Goal: Task Accomplishment & Management: Complete application form

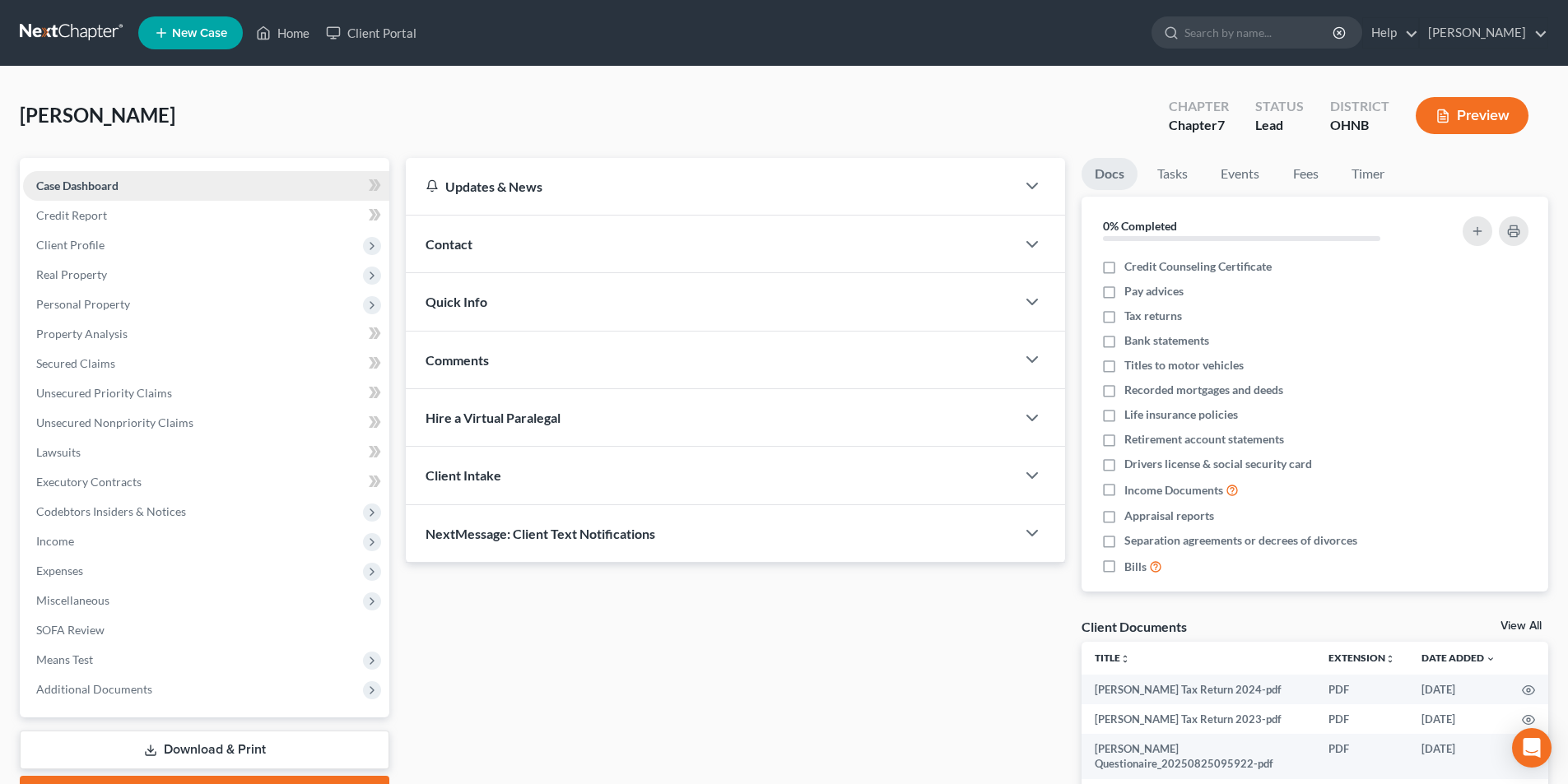
click at [168, 183] on link "Case Dashboard" at bounding box center [205, 186] width 366 height 30
click at [474, 419] on span "Hire a Virtual Paralegal" at bounding box center [492, 417] width 135 height 16
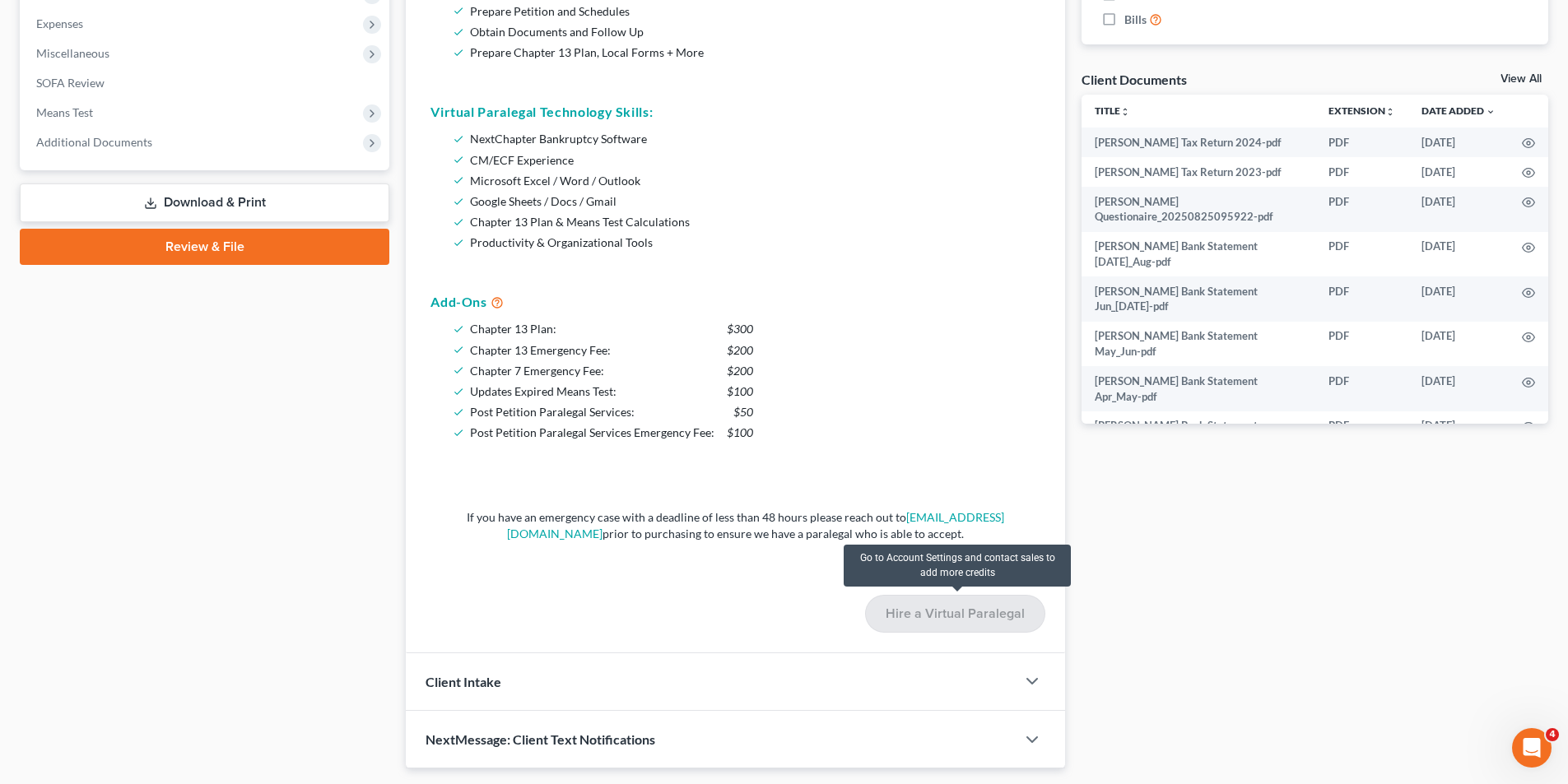
scroll to position [576, 0]
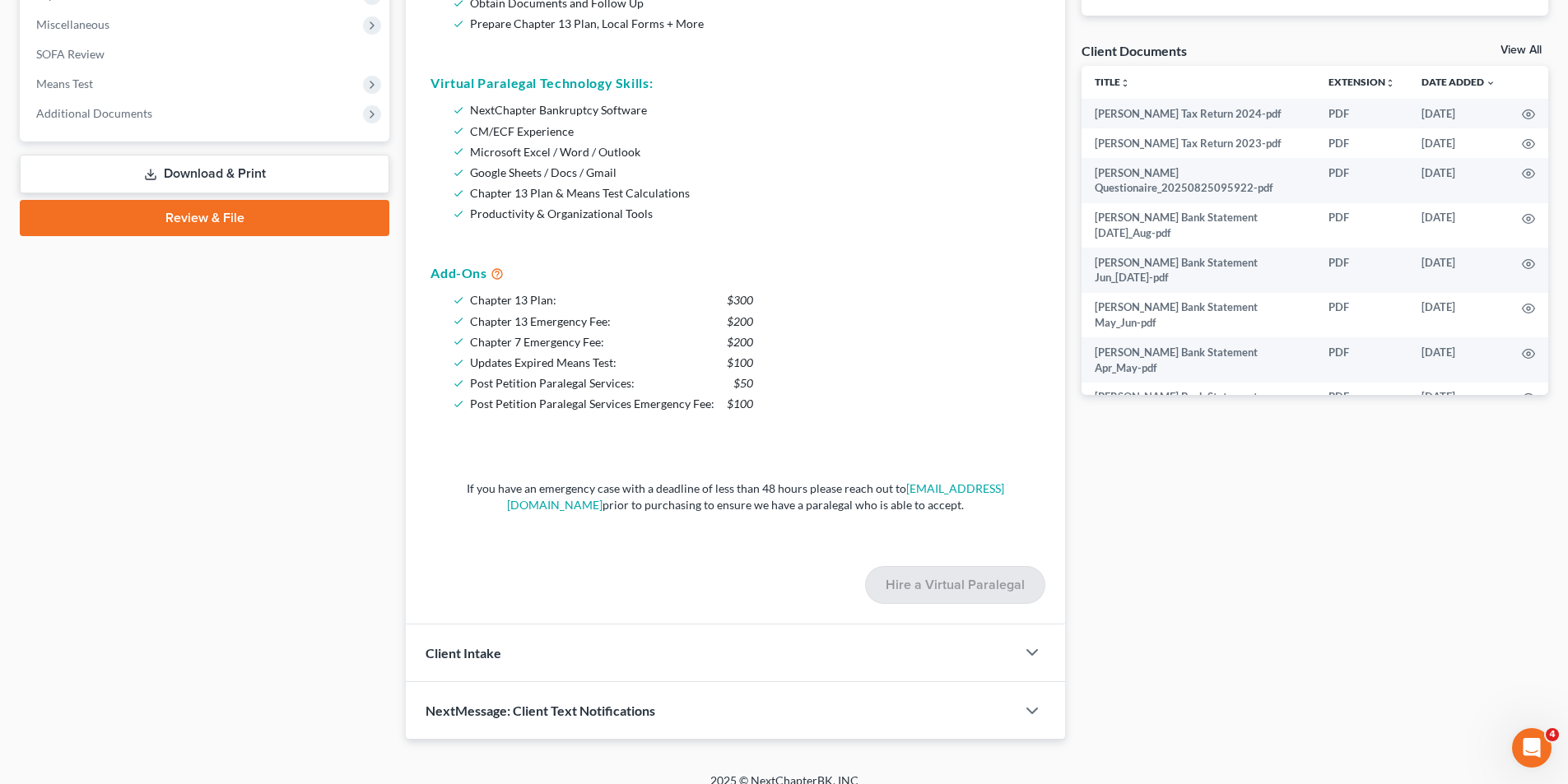
click at [649, 682] on div "NextMessage: Client Text Notifications" at bounding box center [711, 710] width 609 height 57
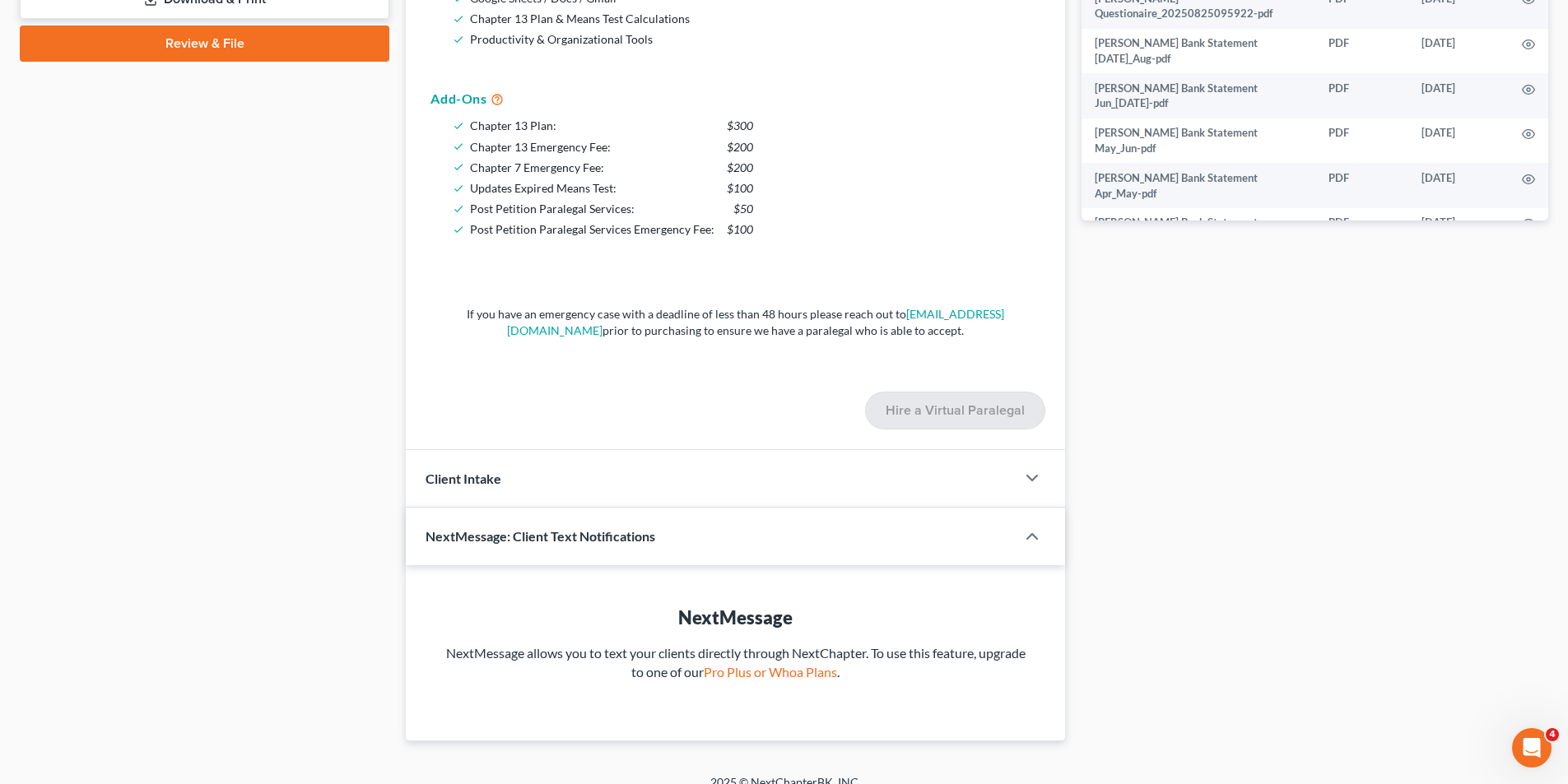
scroll to position [770, 0]
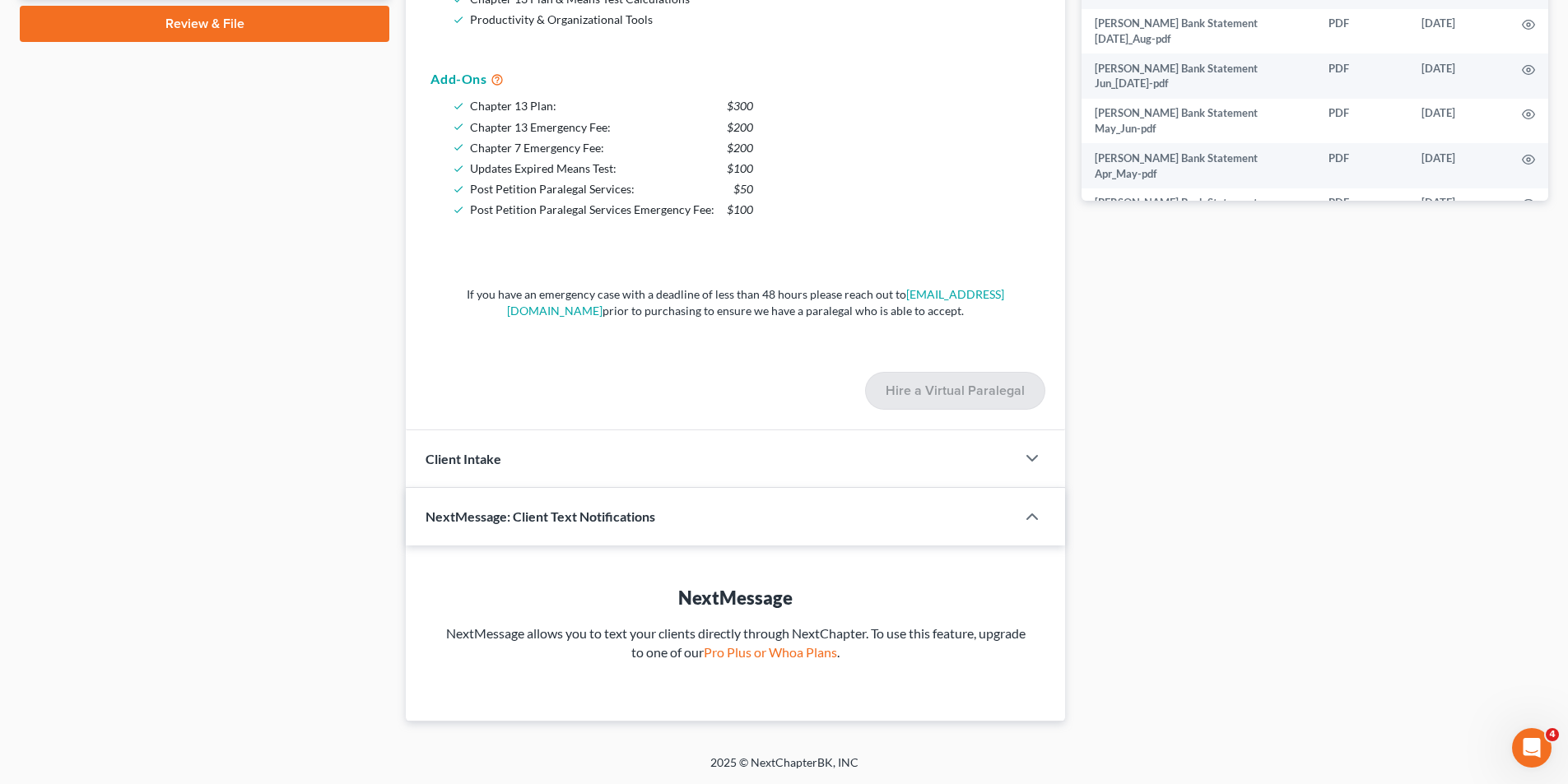
click at [629, 482] on div "Client Intake" at bounding box center [711, 458] width 609 height 57
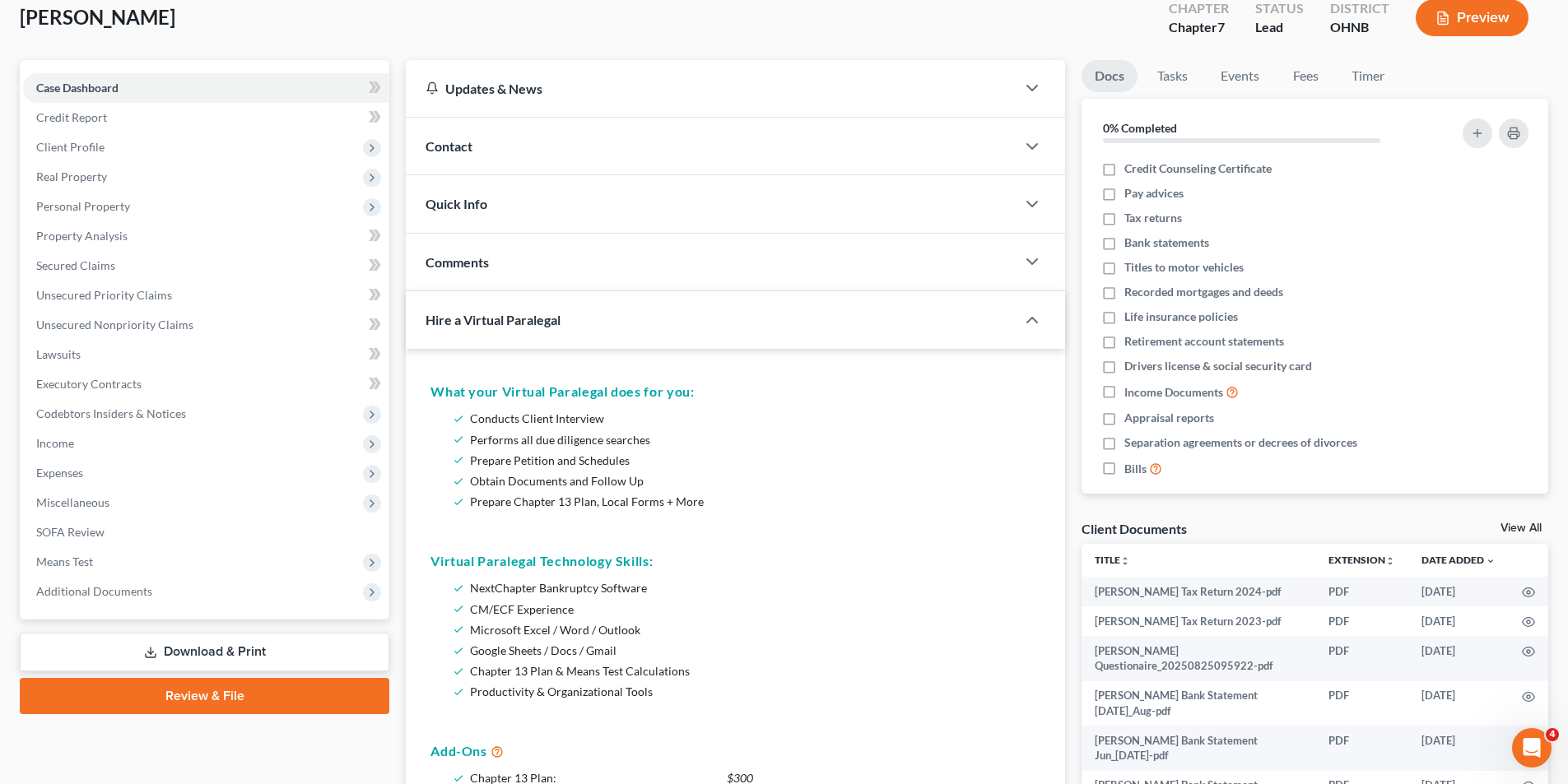
scroll to position [247, 0]
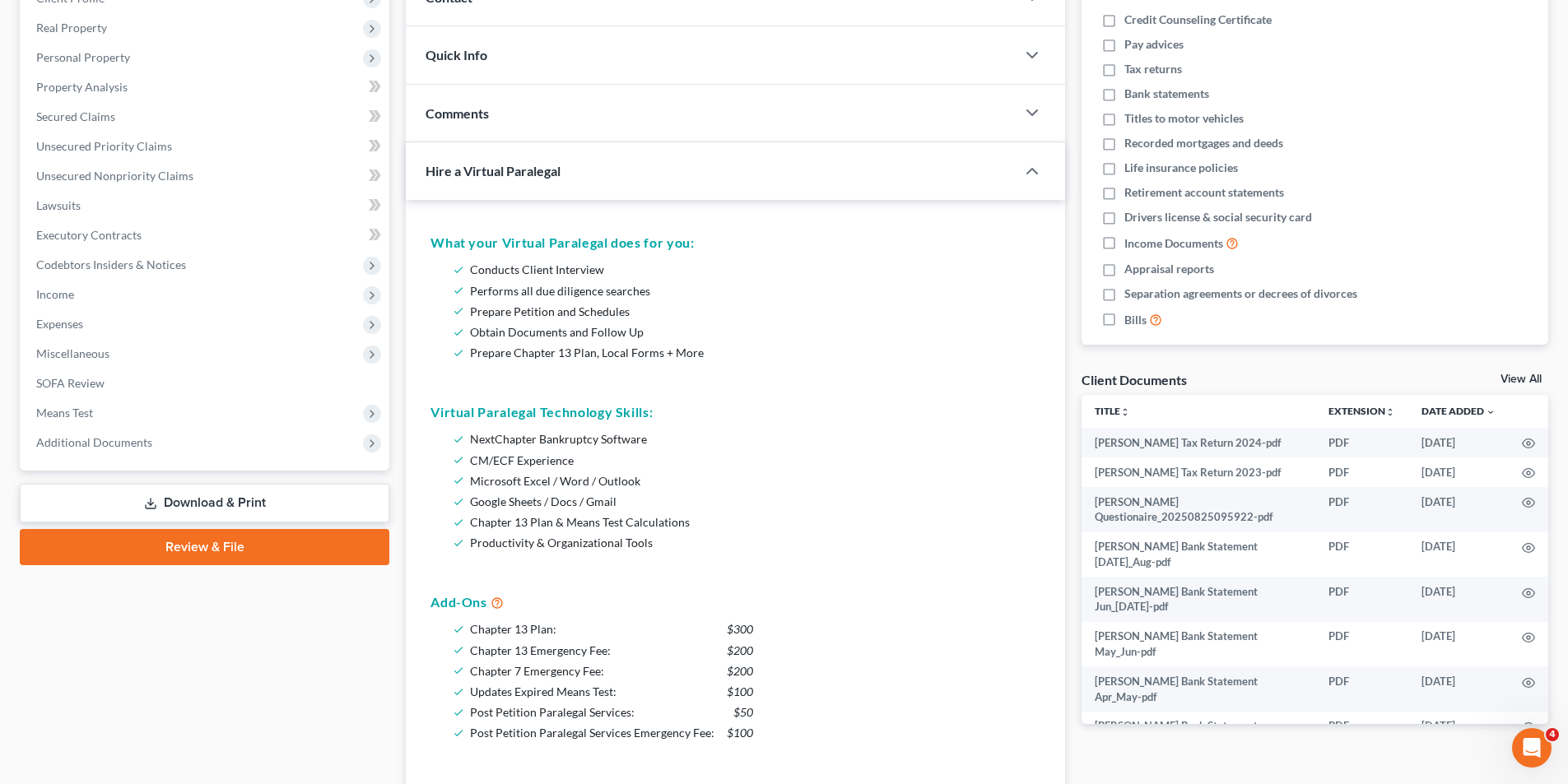
click at [518, 411] on h5 "Virtual Paralegal Technology Skills:" at bounding box center [735, 412] width 609 height 20
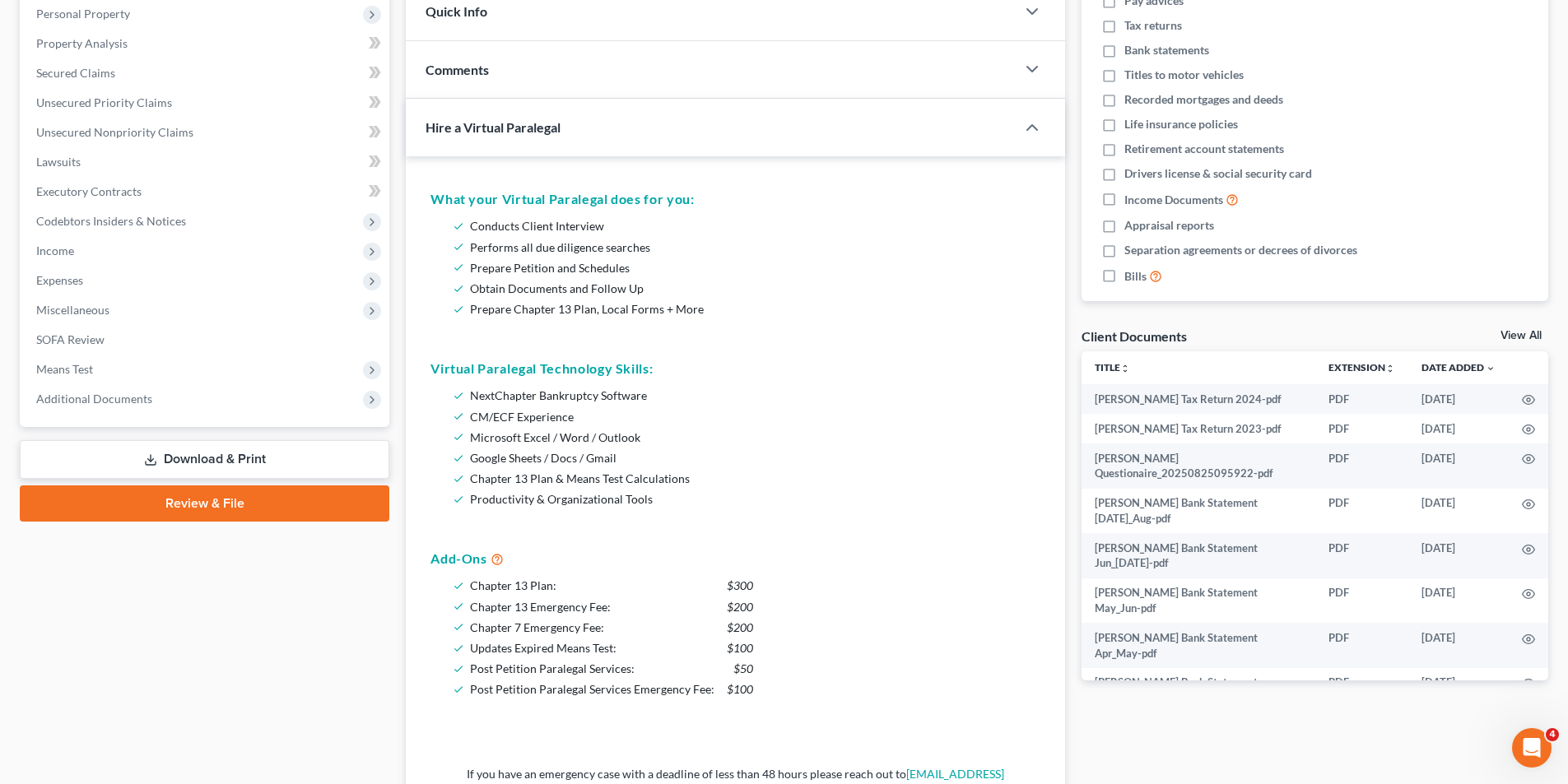
scroll to position [329, 0]
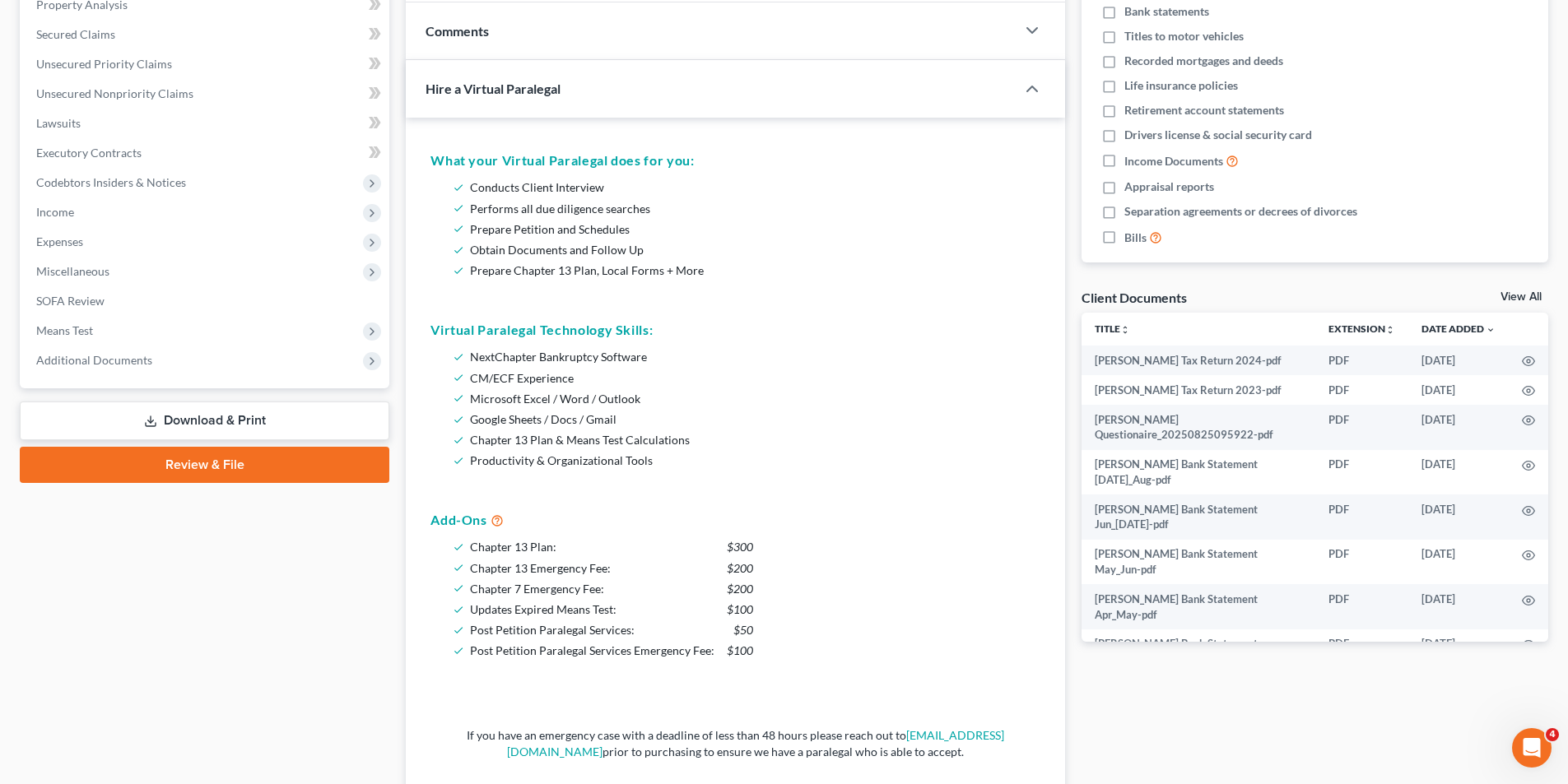
click at [476, 523] on h5 "Add-Ons" at bounding box center [735, 519] width 609 height 20
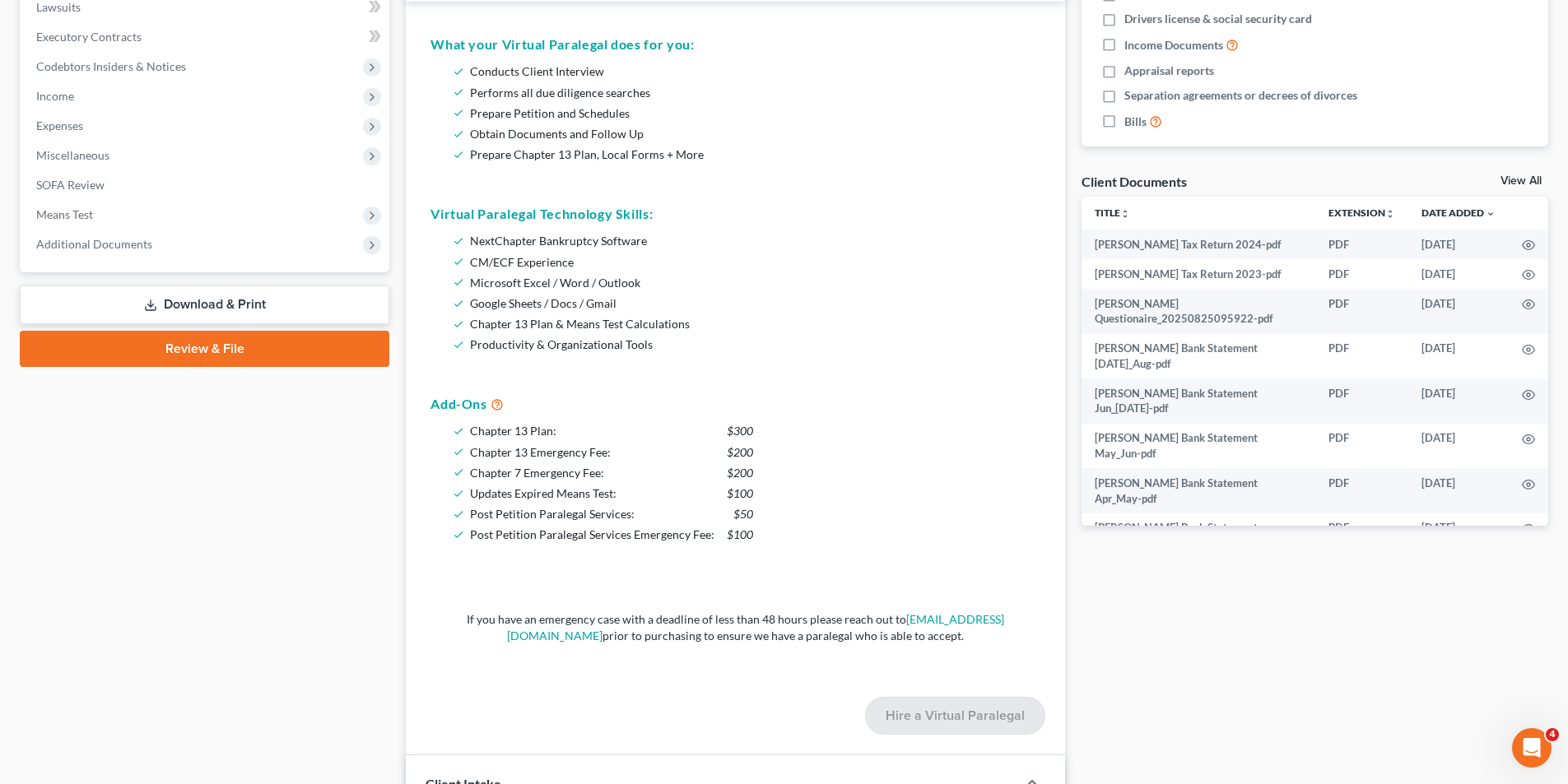
scroll to position [494, 0]
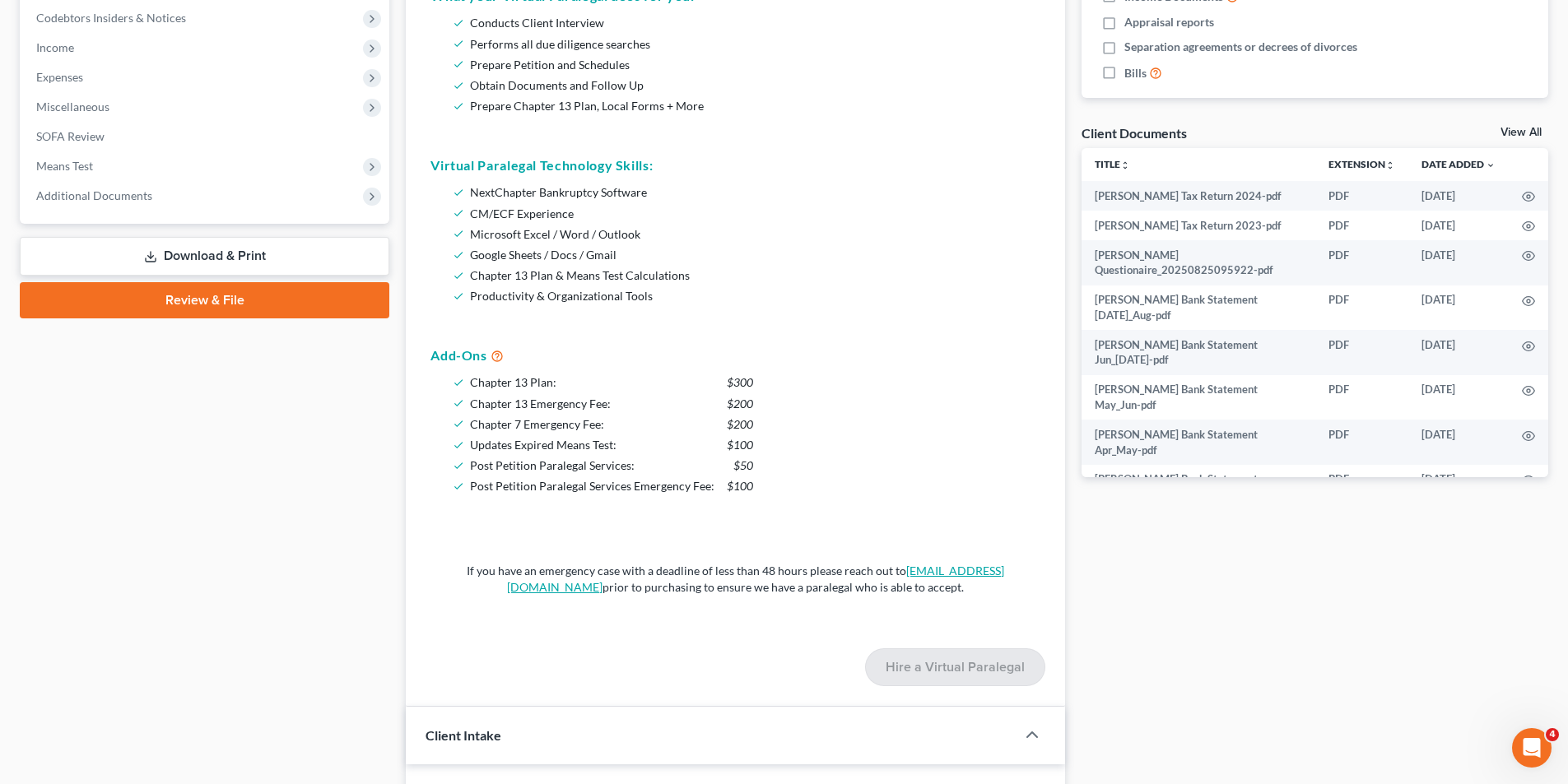
click at [603, 585] on link "[EMAIL_ADDRESS][DOMAIN_NAME]" at bounding box center [755, 579] width 497 height 31
click at [599, 592] on link "[EMAIL_ADDRESS][DOMAIN_NAME]" at bounding box center [755, 579] width 497 height 31
click at [636, 588] on p "If you have an emergency case with a deadline of less than 48 hours please reac…" at bounding box center [735, 580] width 557 height 33
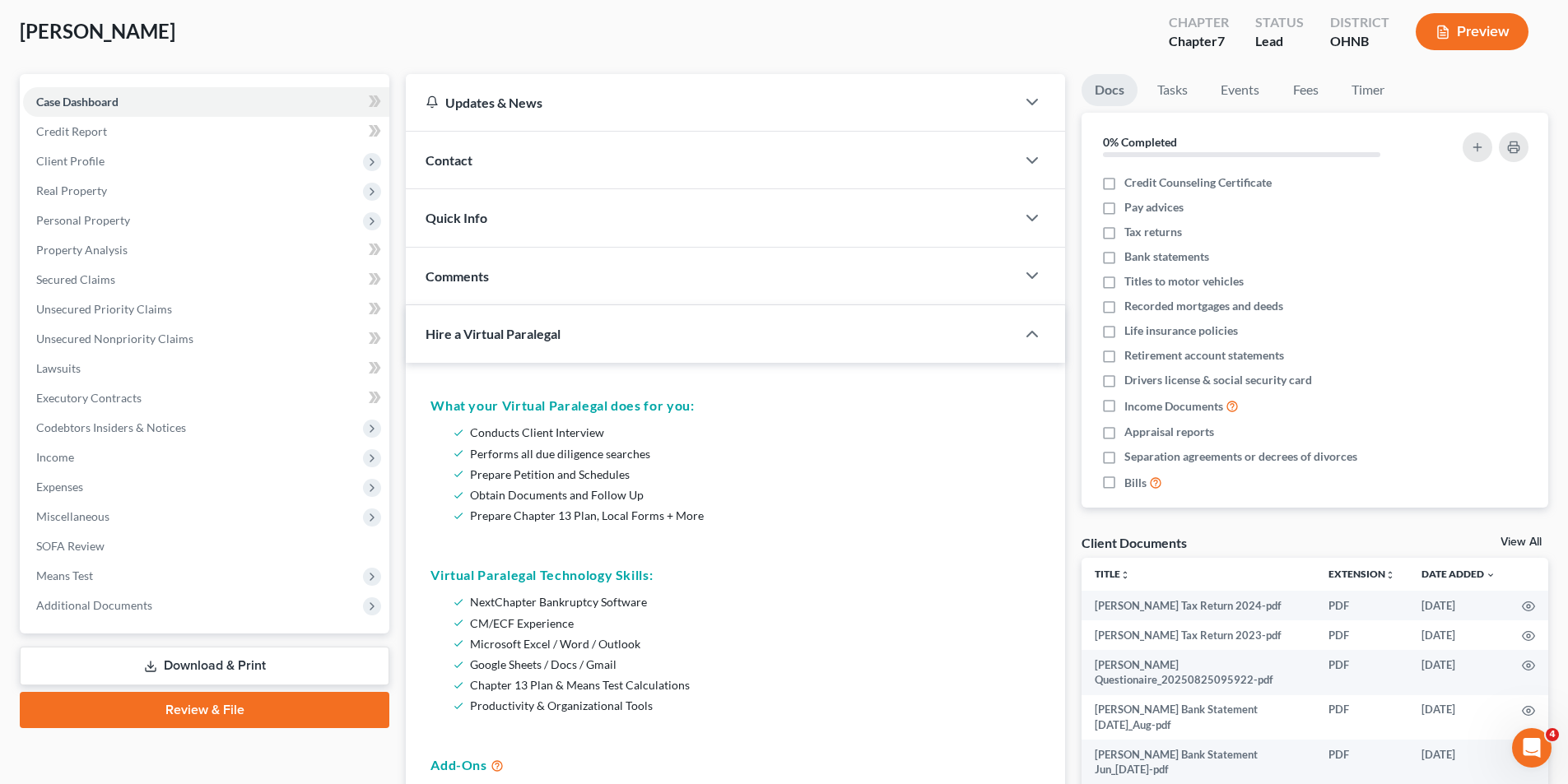
scroll to position [82, 0]
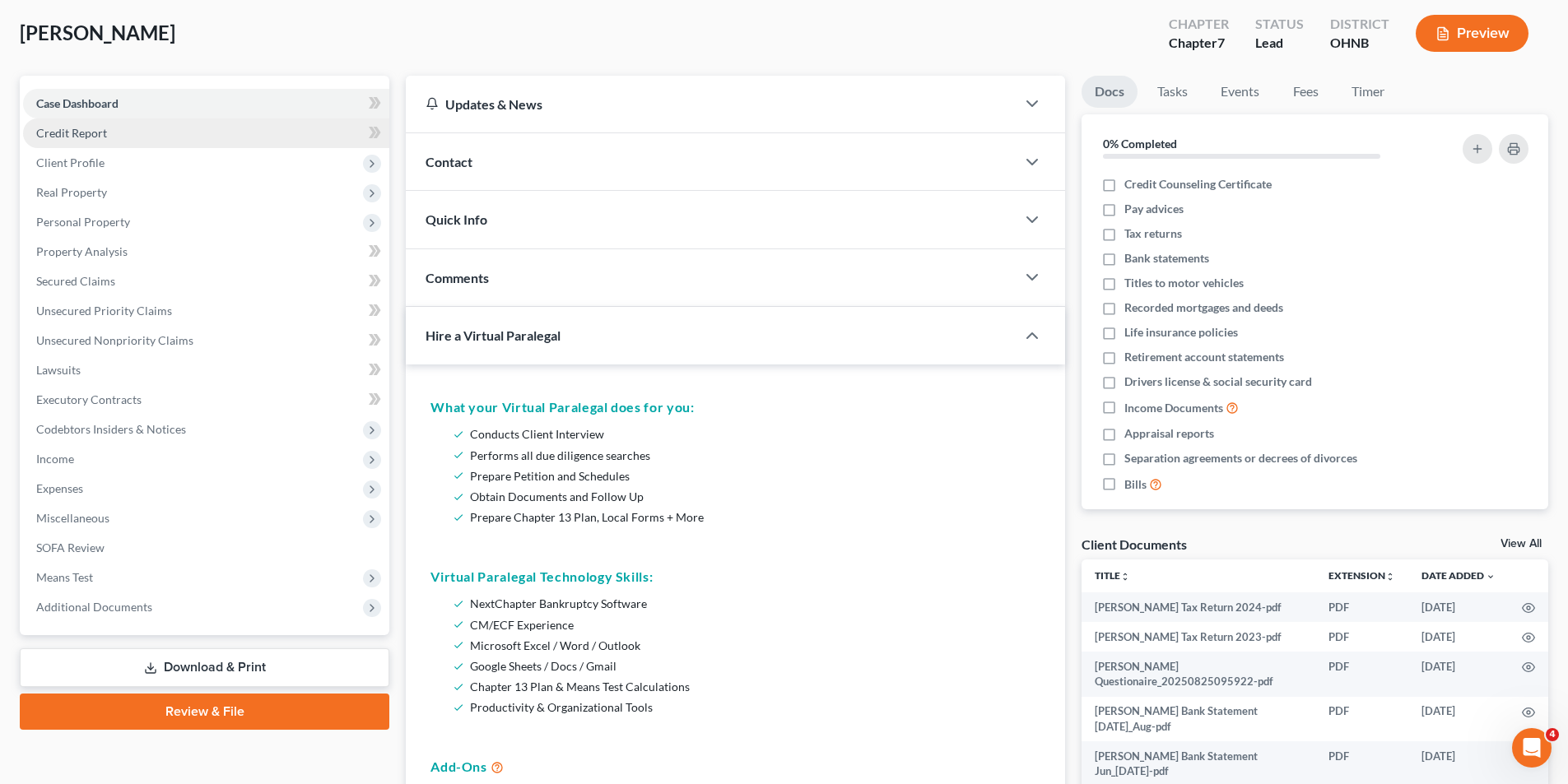
click at [75, 144] on link "Credit Report" at bounding box center [205, 134] width 366 height 30
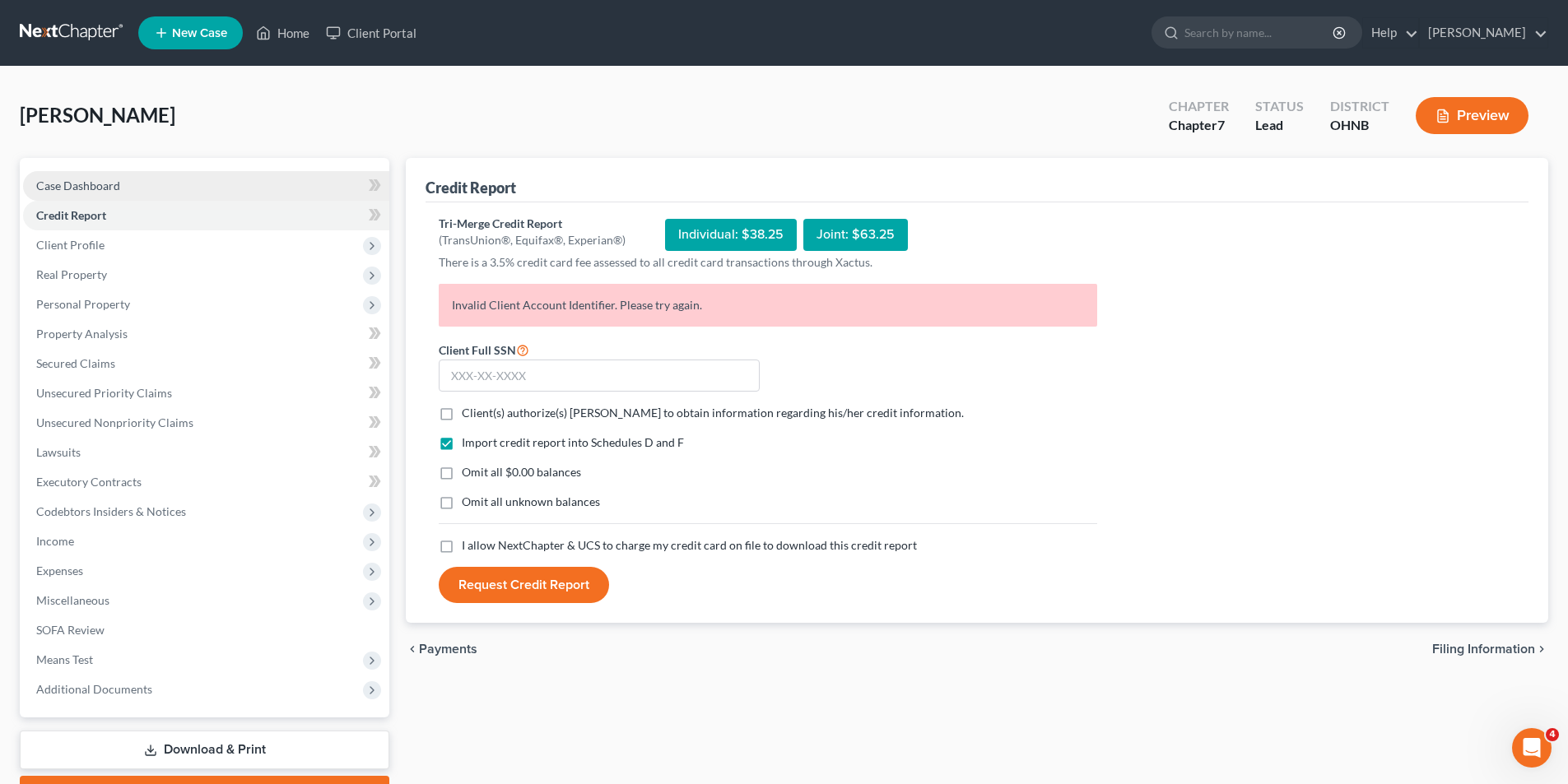
click at [85, 183] on span "Case Dashboard" at bounding box center [78, 186] width 84 height 14
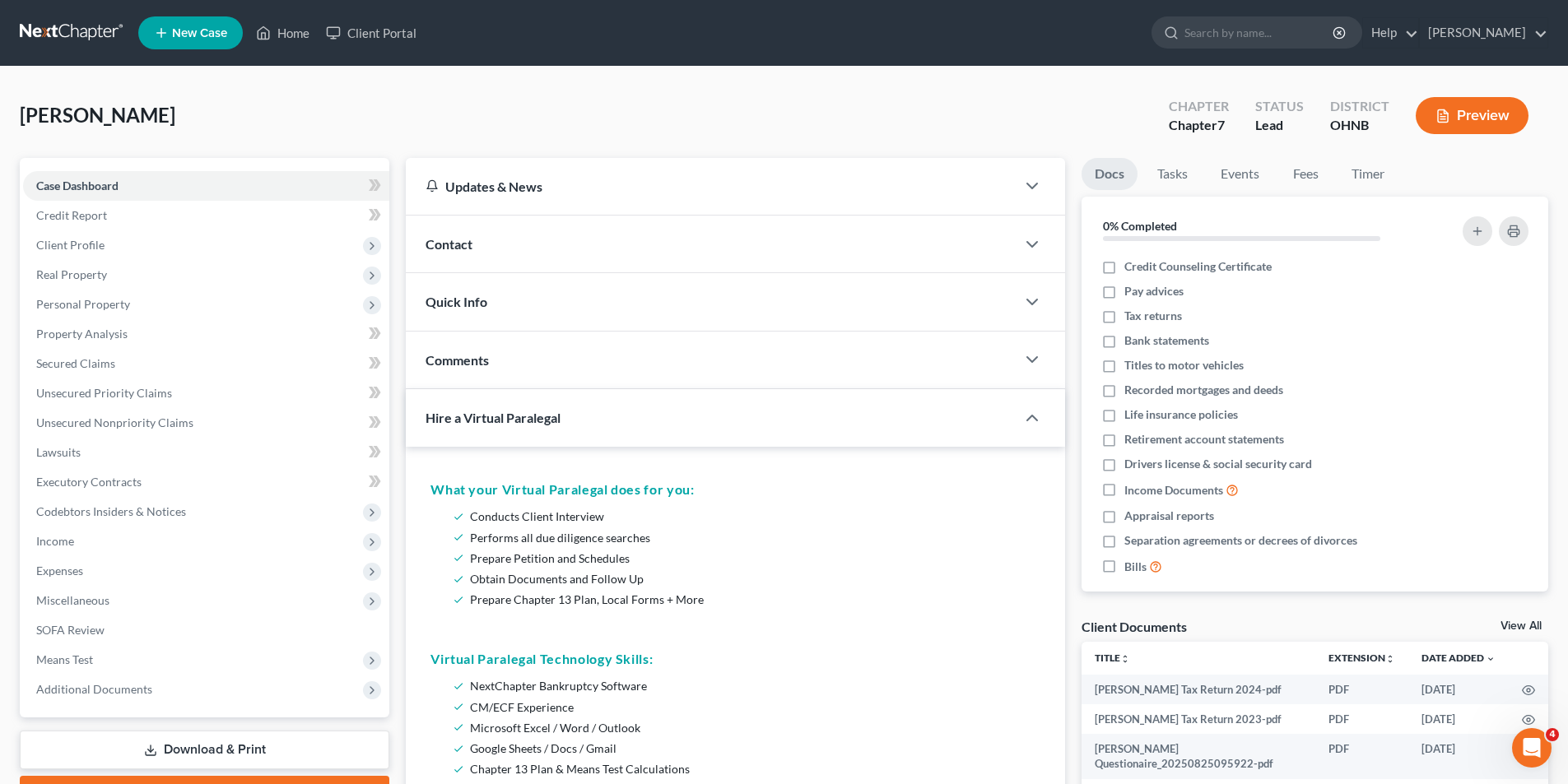
click at [476, 237] on div "Contact" at bounding box center [711, 244] width 609 height 57
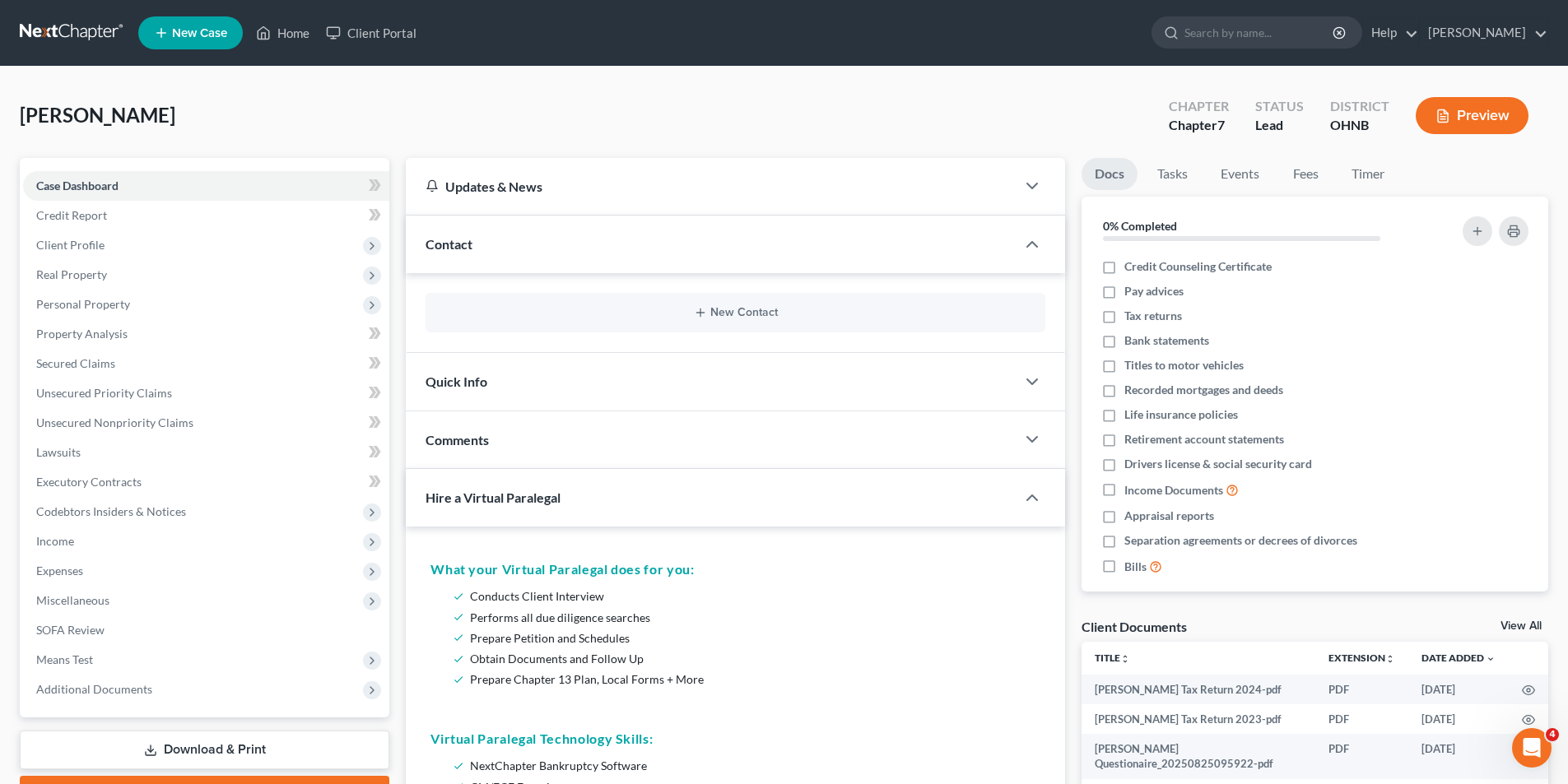
click at [543, 294] on div "New Contact" at bounding box center [735, 313] width 620 height 39
click at [691, 311] on button "New Contact" at bounding box center [735, 313] width 594 height 13
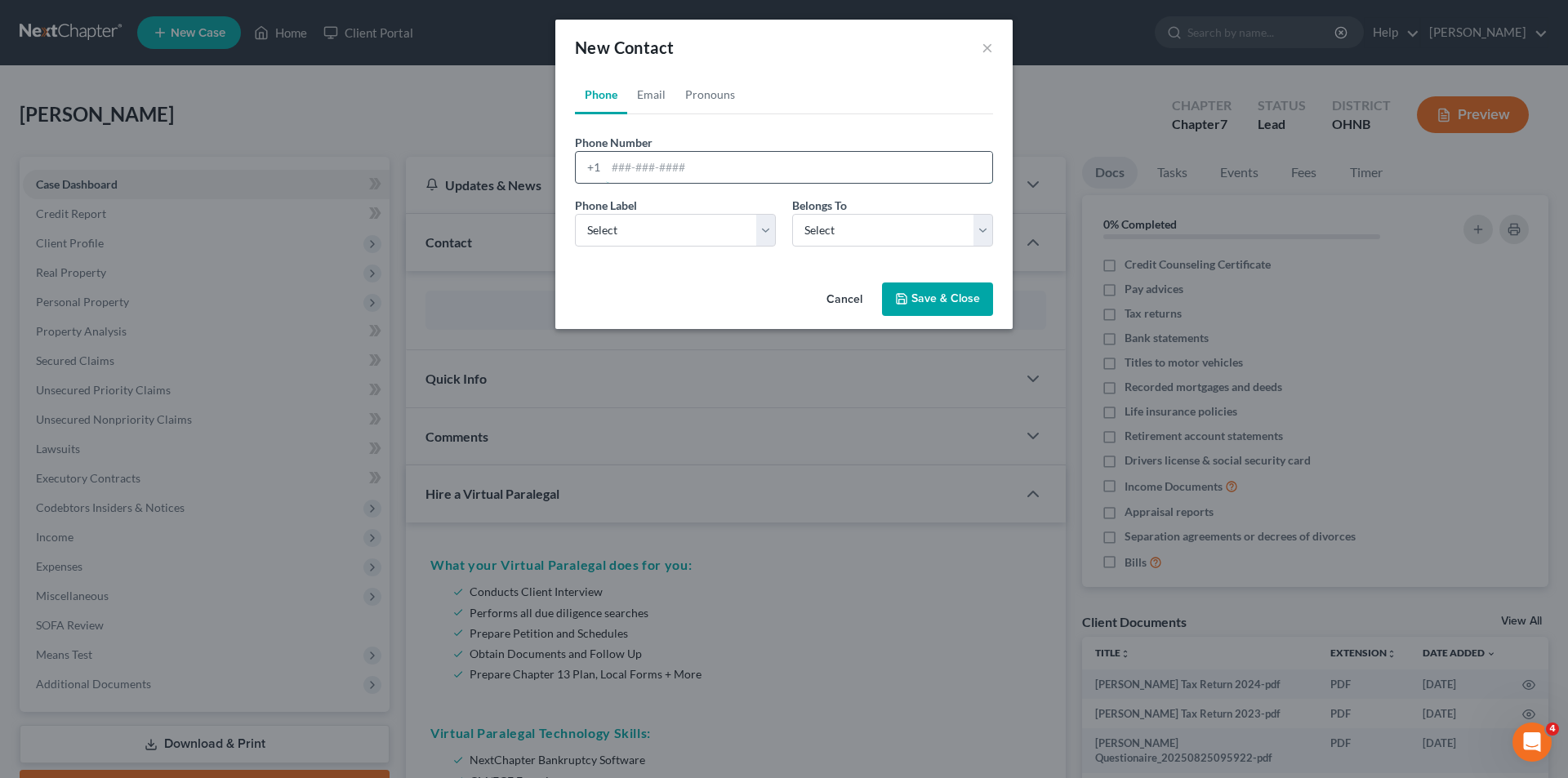
click at [657, 165] on input "tel" at bounding box center [799, 167] width 386 height 31
click at [661, 106] on link "Email" at bounding box center [651, 94] width 49 height 39
click at [587, 96] on link "Phone" at bounding box center [601, 94] width 52 height 39
click at [466, 353] on div "New Contact × Phone Email Pronouns Phone Number * +1 Ext. Phone Label * Select …" at bounding box center [784, 389] width 1568 height 778
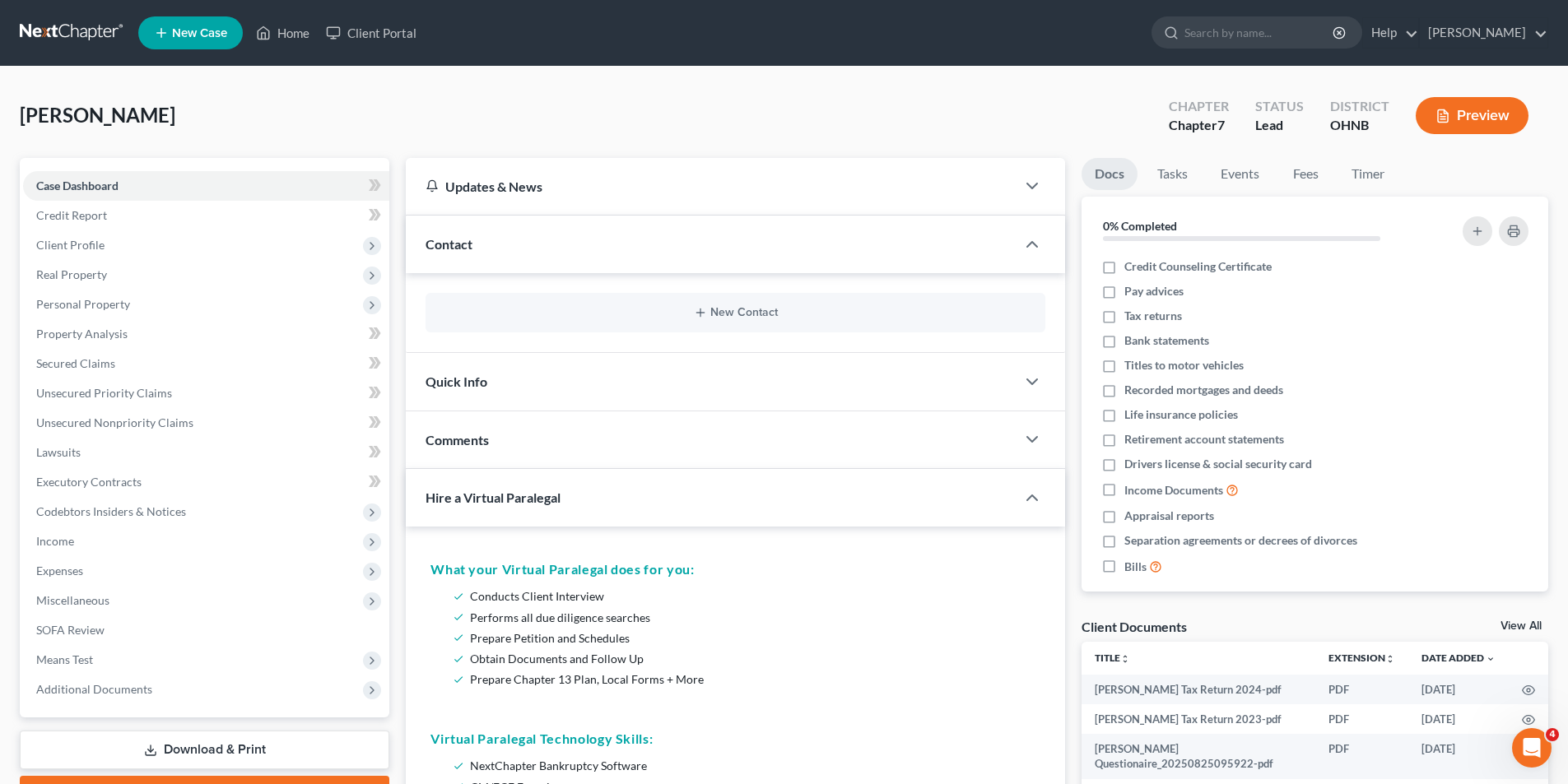
click at [643, 306] on div "New Contact" at bounding box center [735, 313] width 620 height 39
click at [222, 237] on span "Client Profile" at bounding box center [205, 245] width 366 height 30
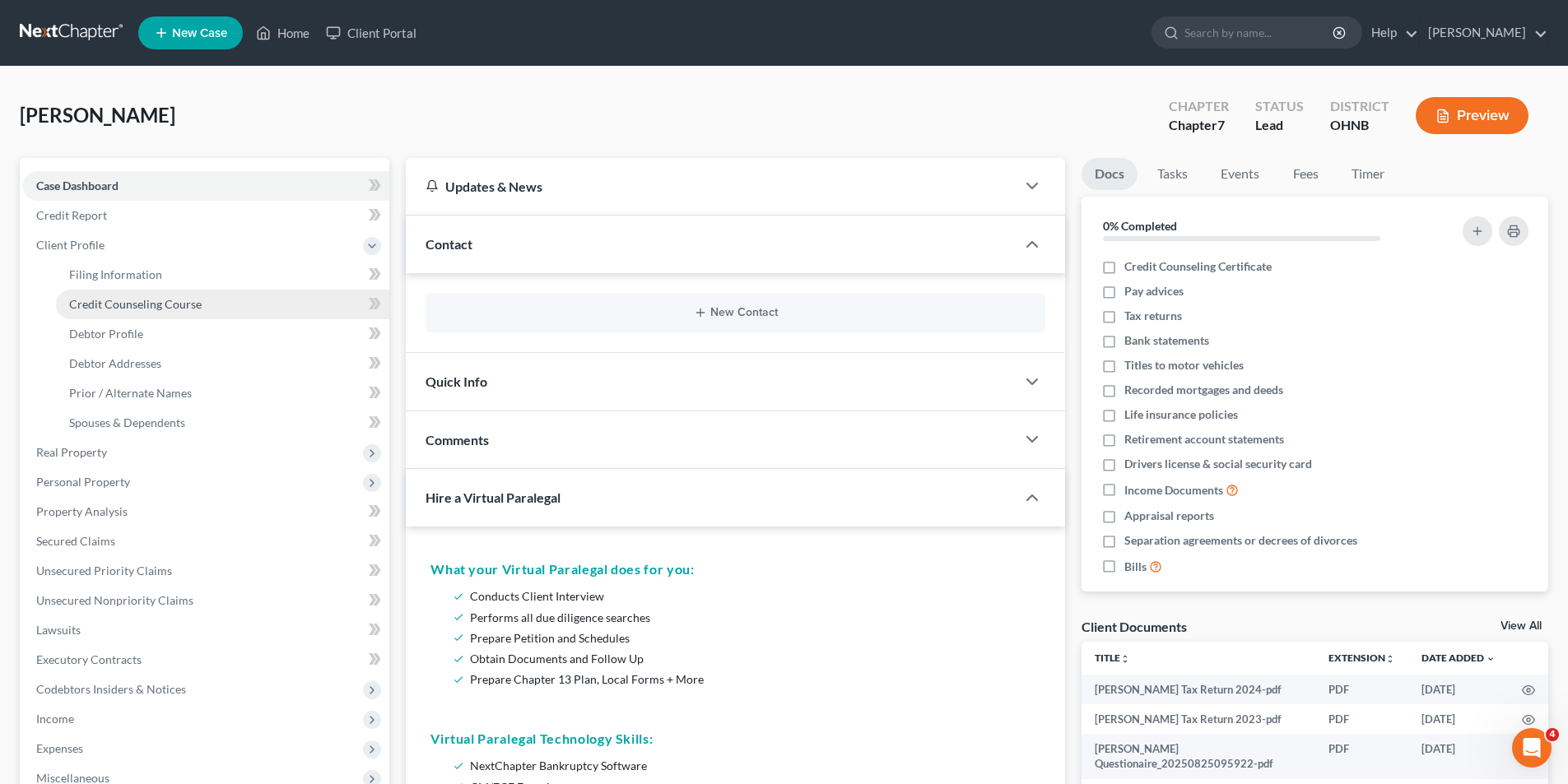
click at [187, 298] on span "Credit Counseling Course" at bounding box center [135, 304] width 133 height 14
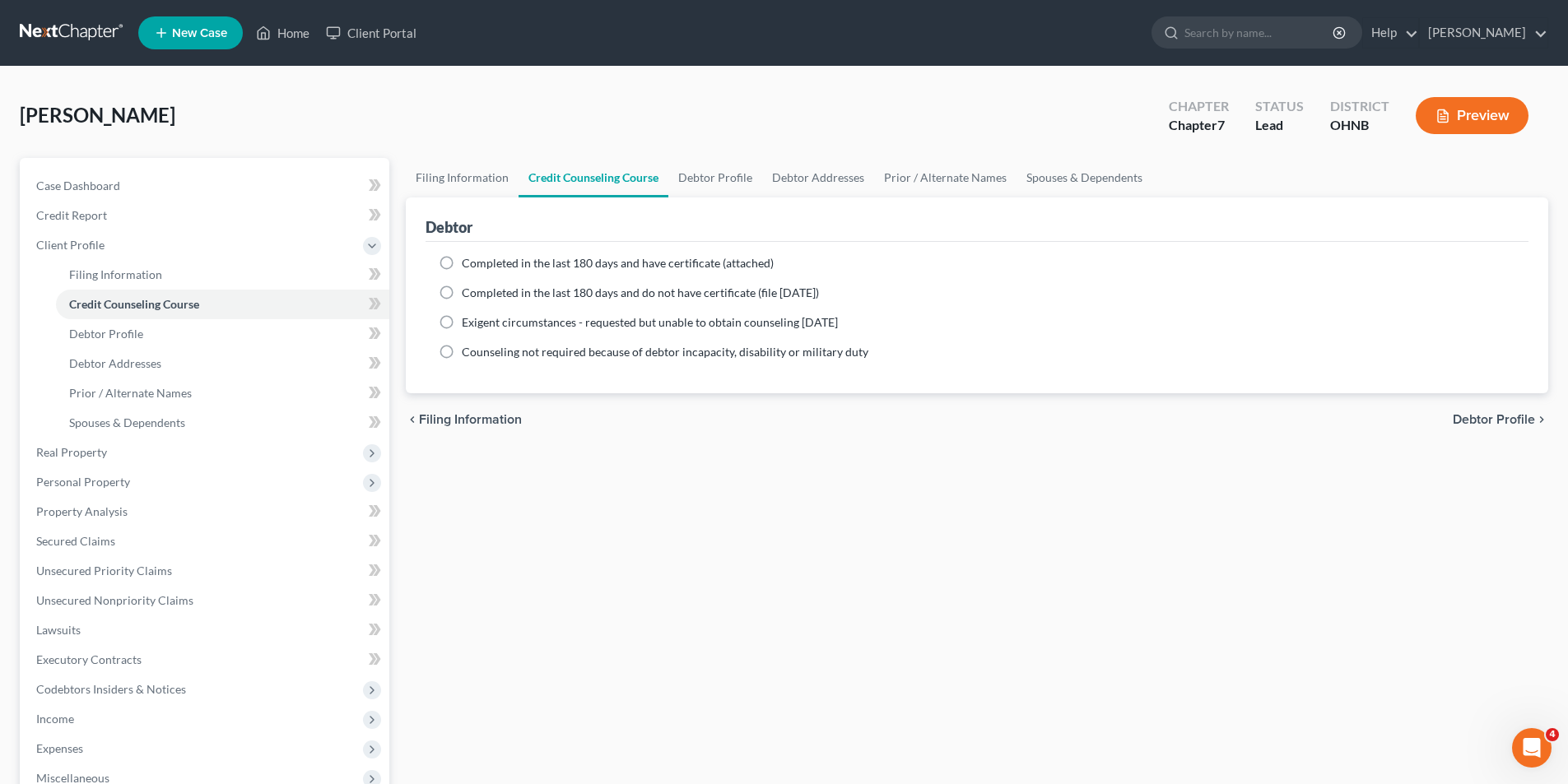
click at [501, 265] on span "Completed in the last 180 days and have certificate (attached)" at bounding box center [617, 263] width 312 height 14
click at [479, 265] on input "Completed in the last 180 days and have certificate (attached)" at bounding box center [473, 260] width 10 height 10
radio input "true"
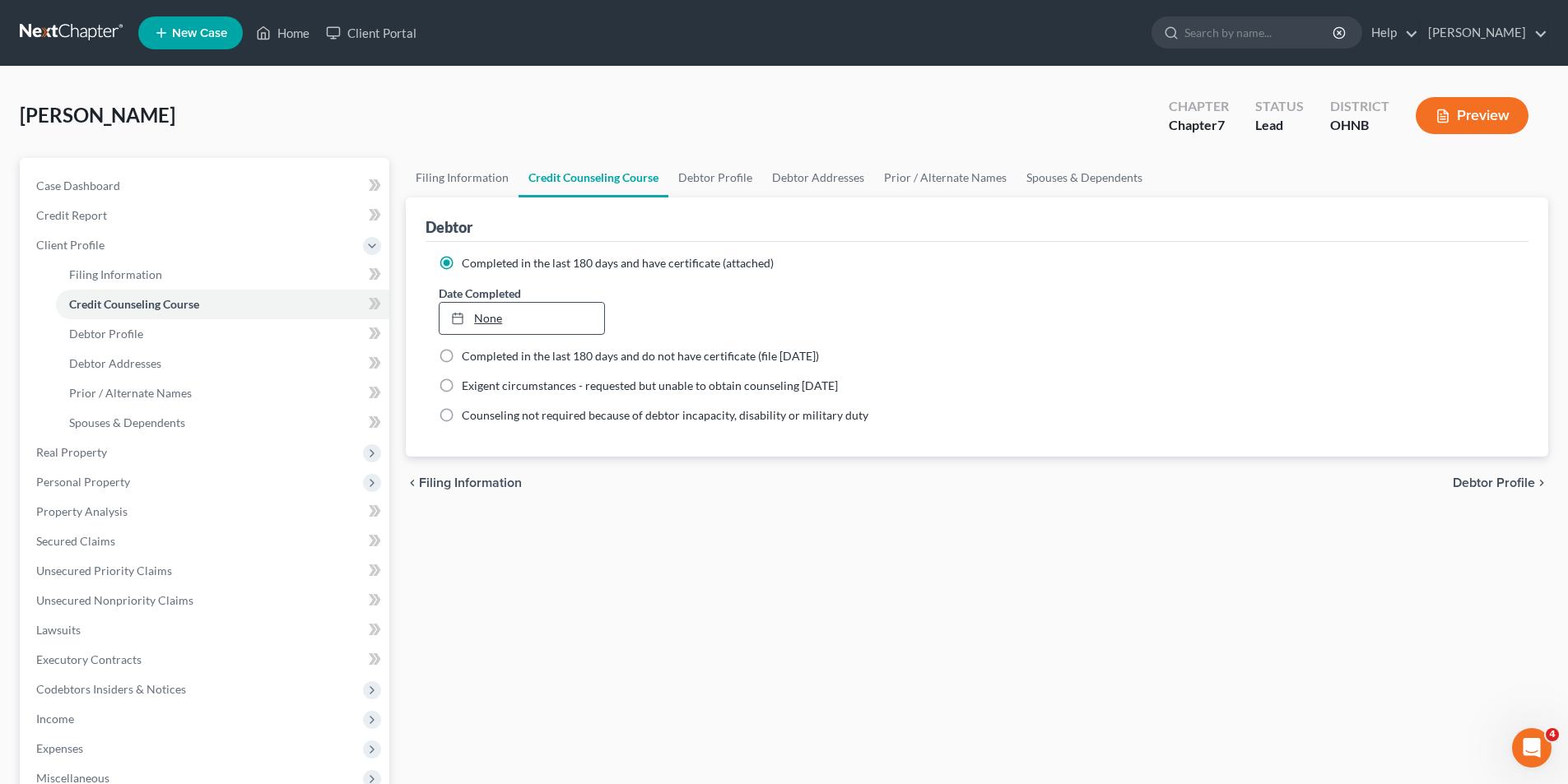
type input "[DATE]"
click at [486, 321] on link "[DATE]" at bounding box center [521, 319] width 164 height 31
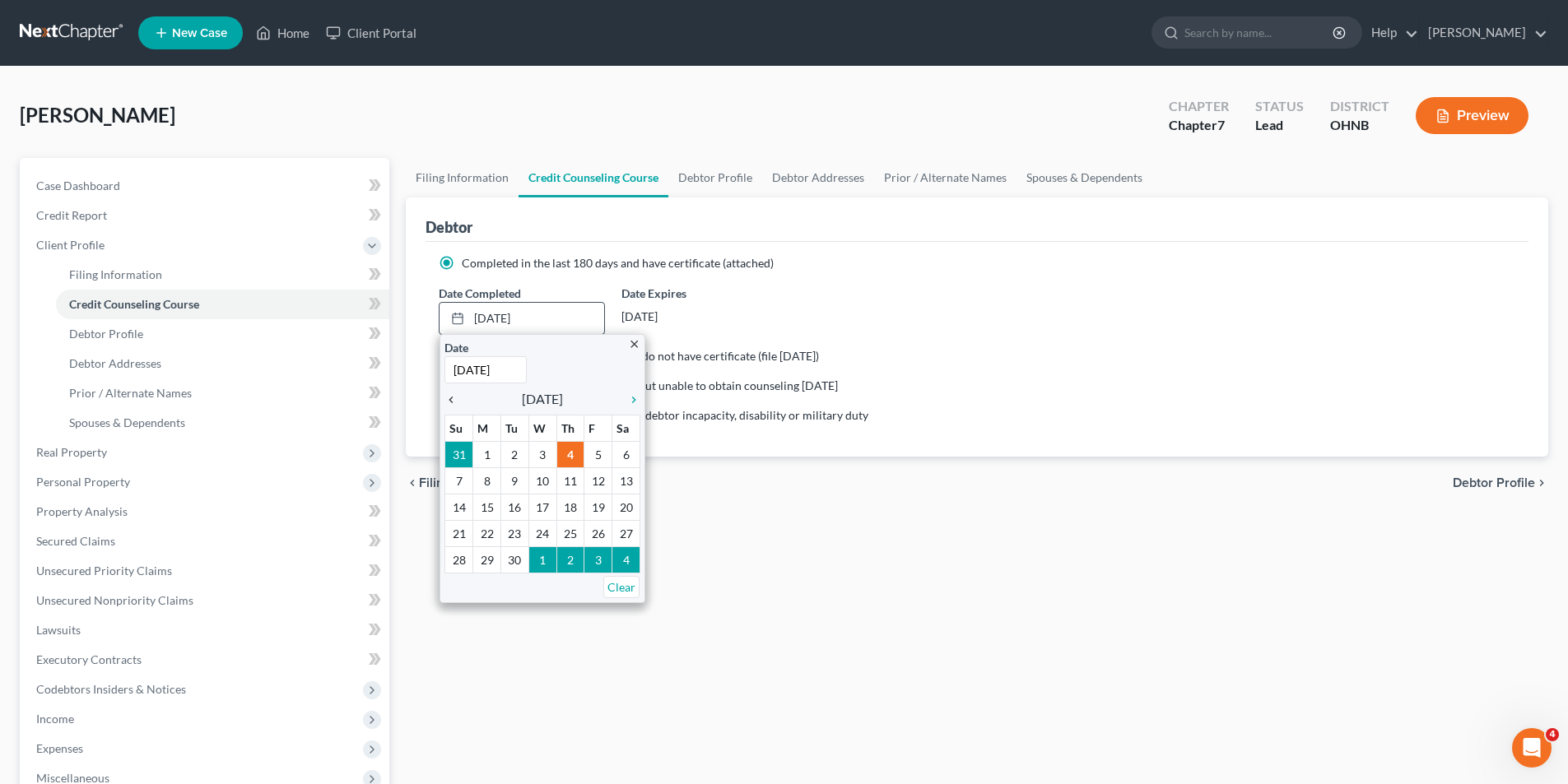
click at [463, 404] on icon "chevron_left" at bounding box center [455, 400] width 22 height 13
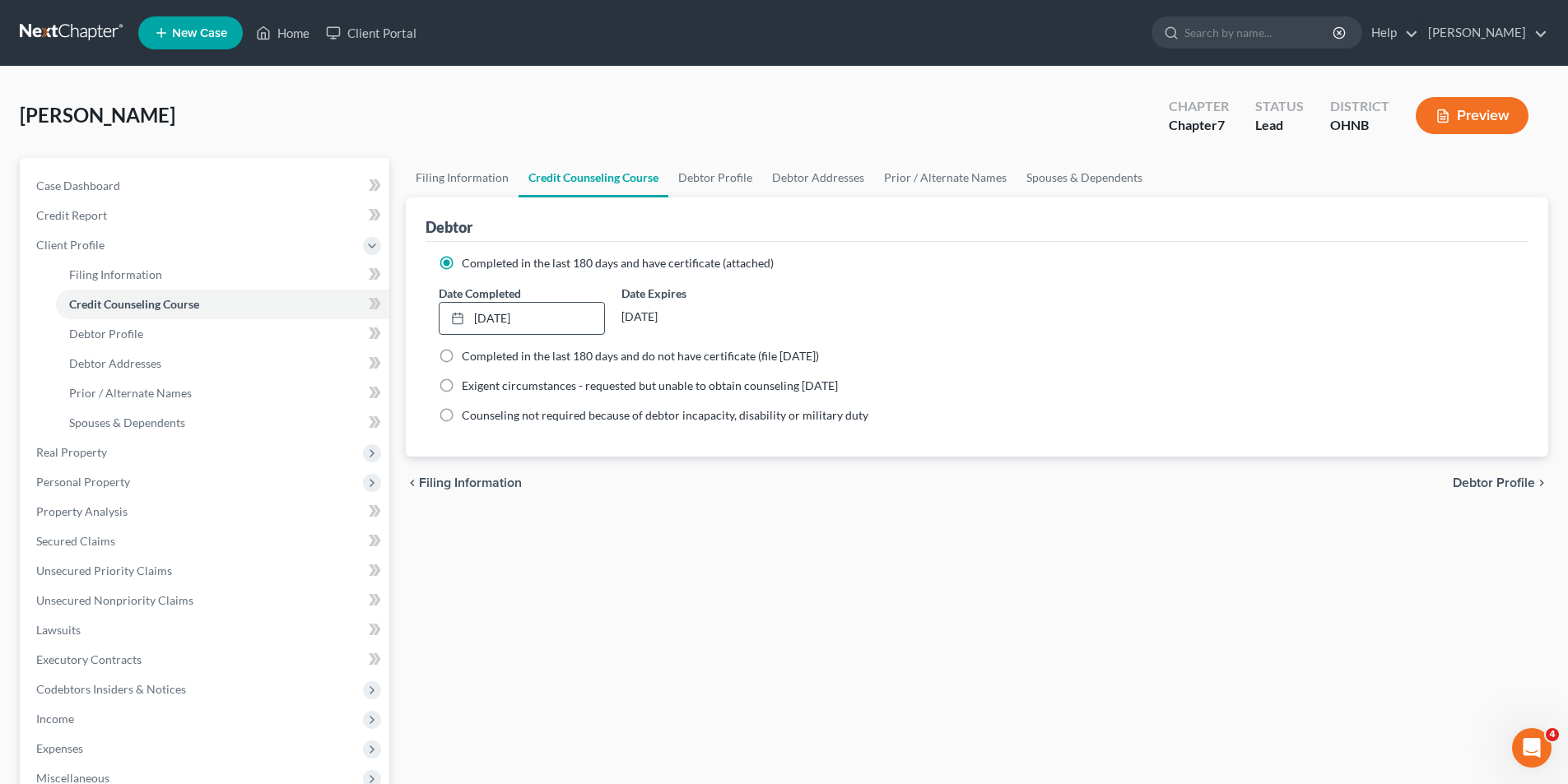
click at [1480, 478] on span "Debtor Profile" at bounding box center [1494, 483] width 82 height 13
select select "1"
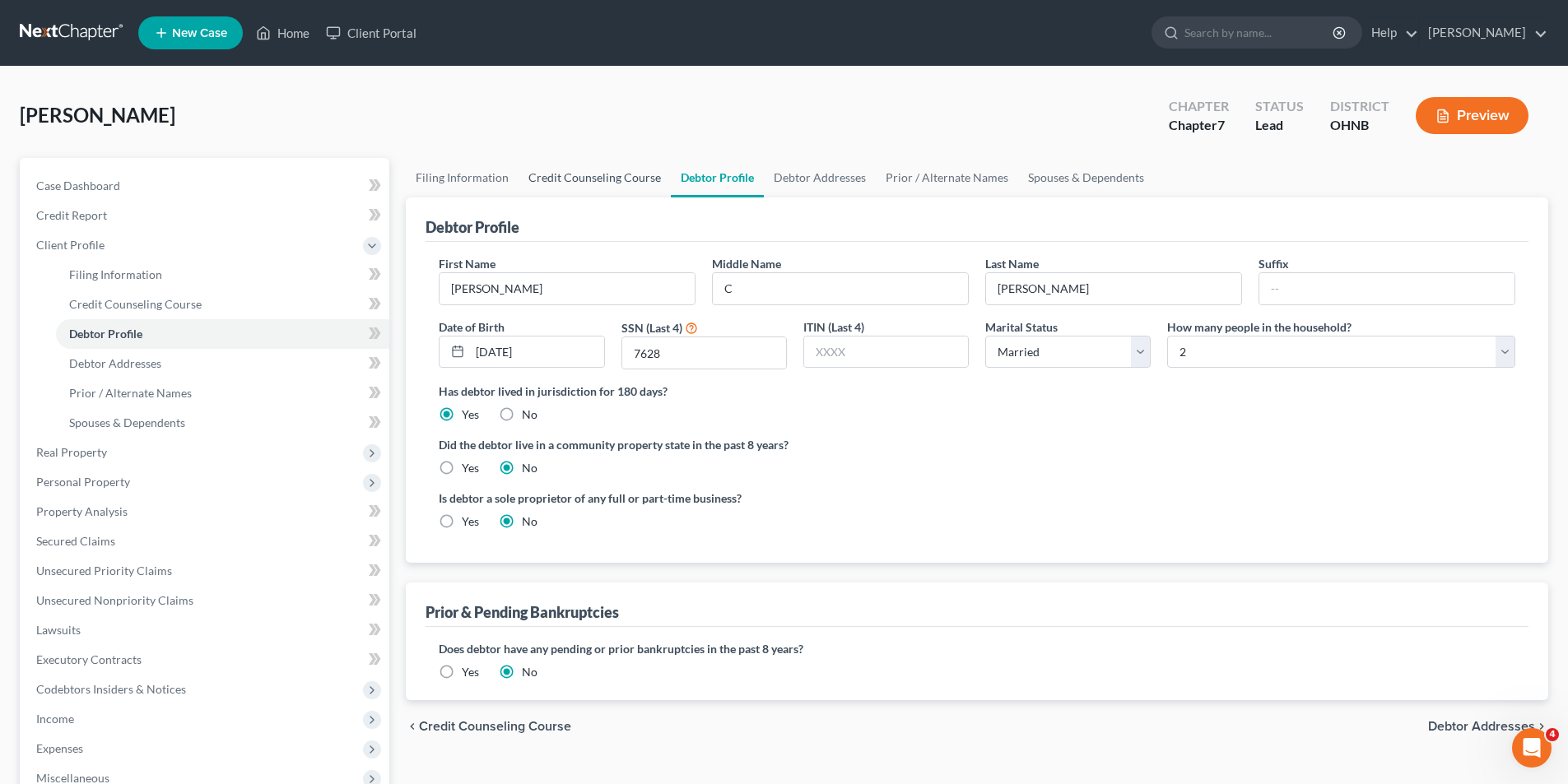
click at [605, 187] on link "Credit Counseling Course" at bounding box center [595, 177] width 152 height 39
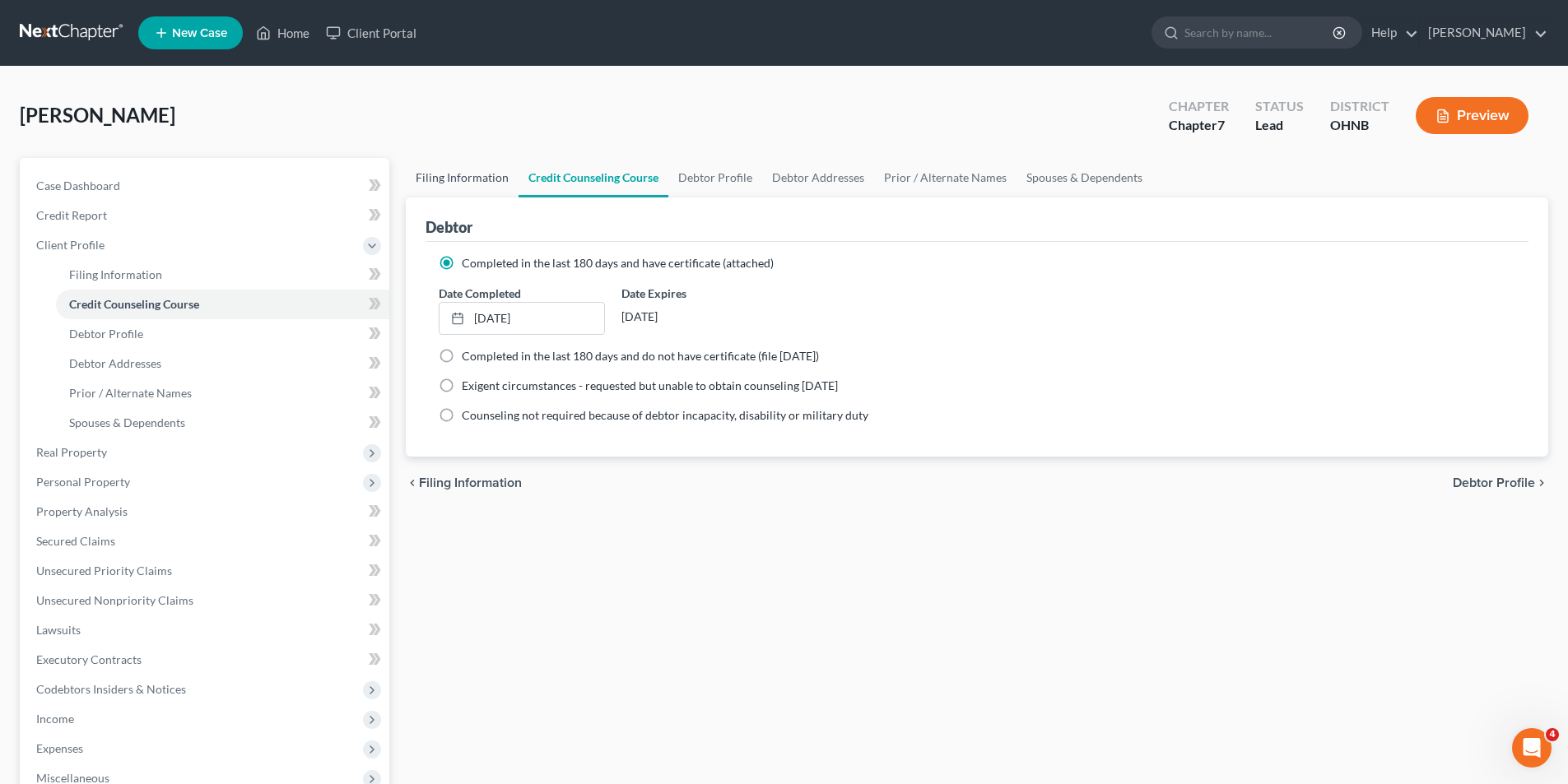
click at [471, 185] on link "Filing Information" at bounding box center [462, 177] width 113 height 39
select select "1"
select select "0"
select select "61"
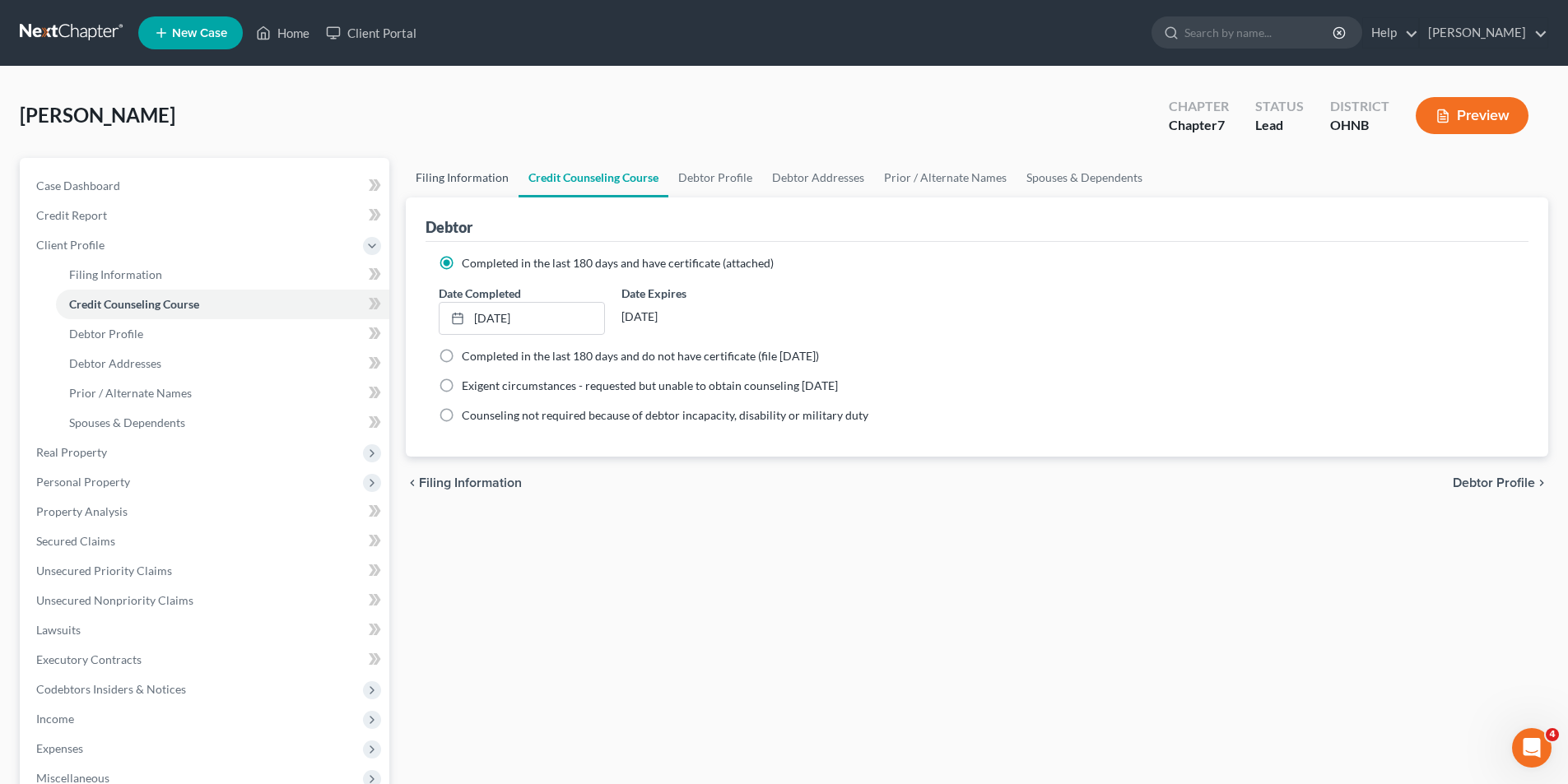
select select "0"
select select "36"
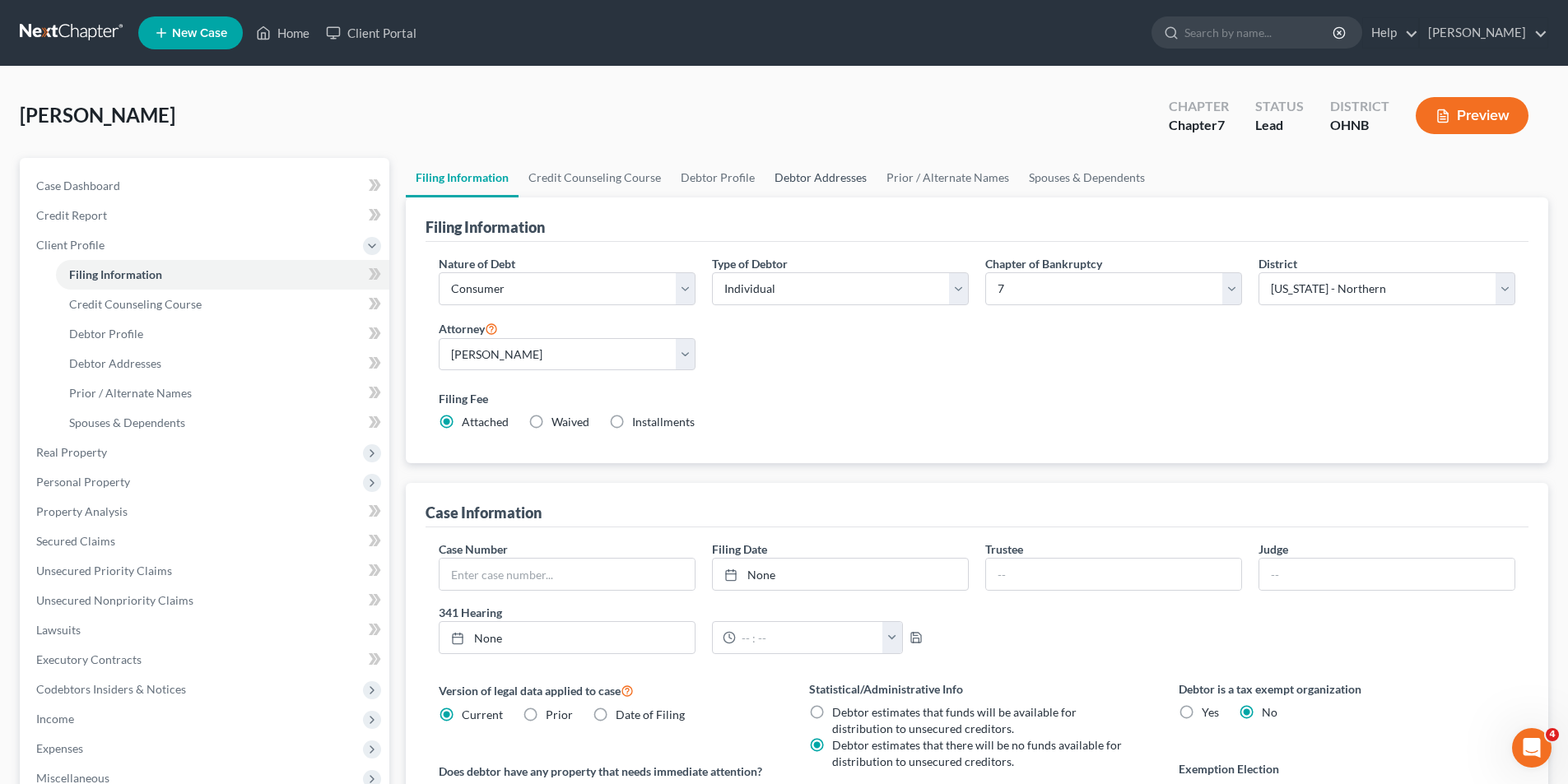
click at [839, 170] on link "Debtor Addresses" at bounding box center [821, 177] width 112 height 39
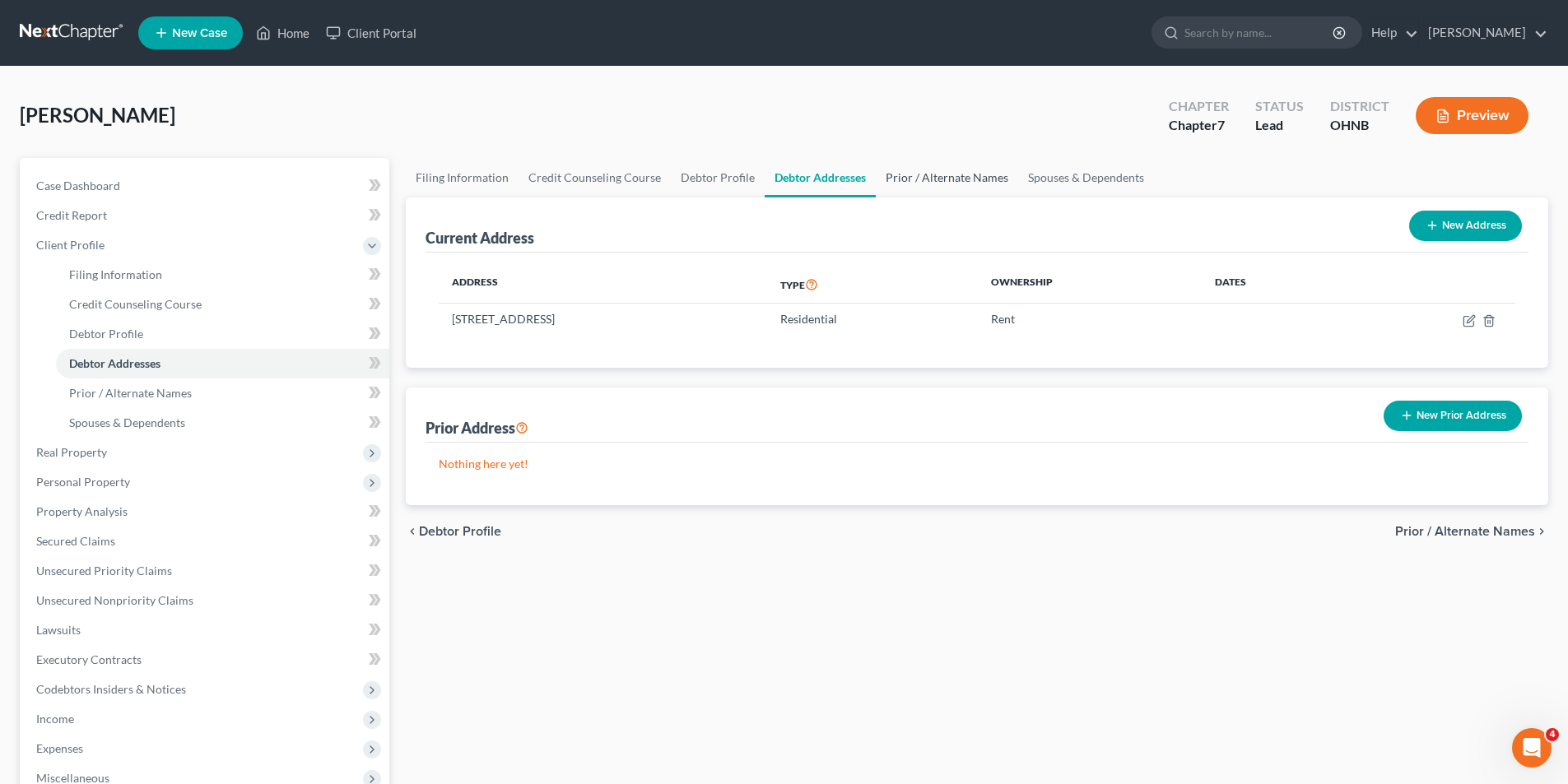
click at [897, 170] on link "Prior / Alternate Names" at bounding box center [946, 177] width 142 height 39
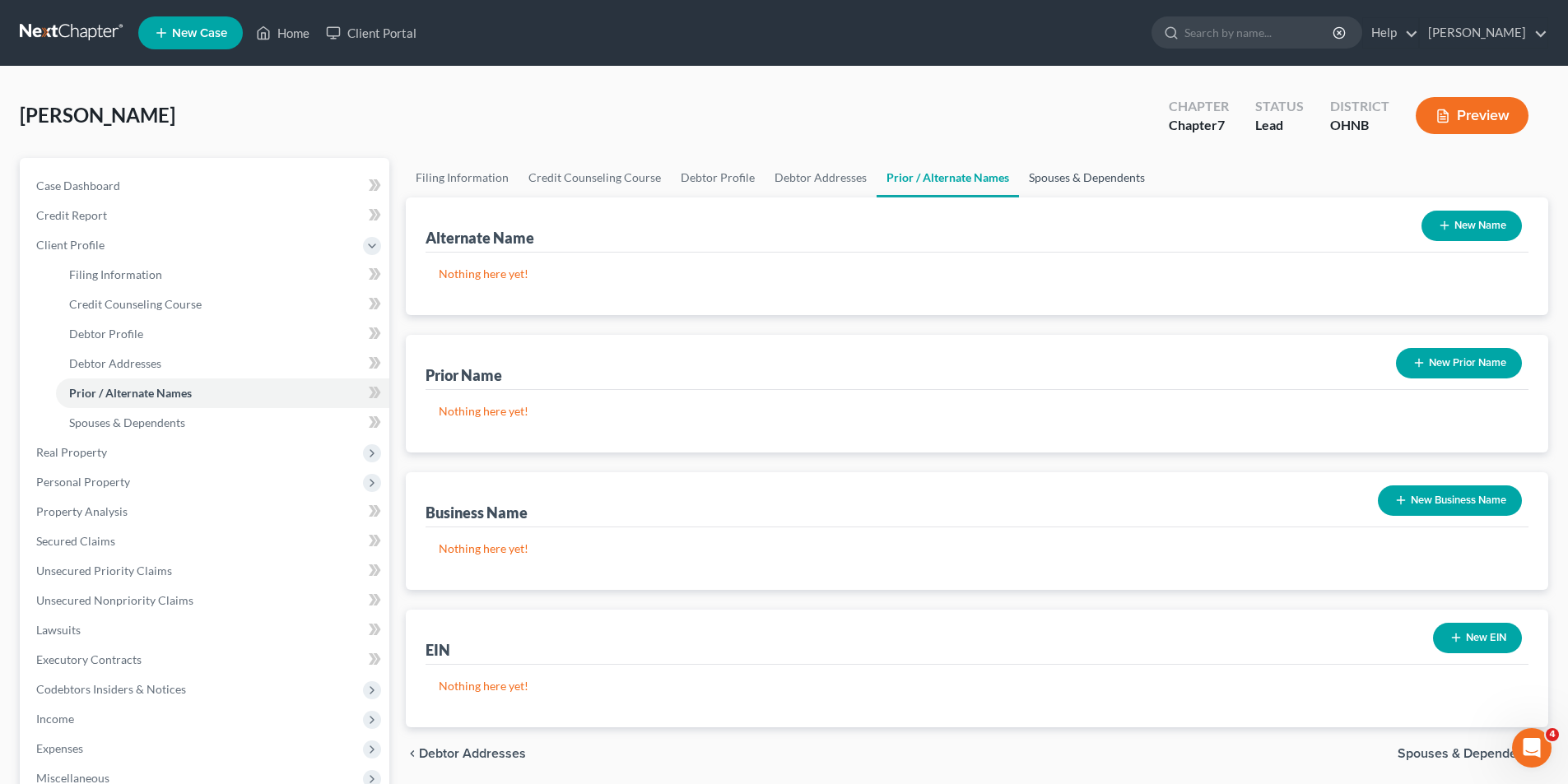
click at [1024, 188] on link "Spouses & Dependents" at bounding box center [1087, 177] width 136 height 39
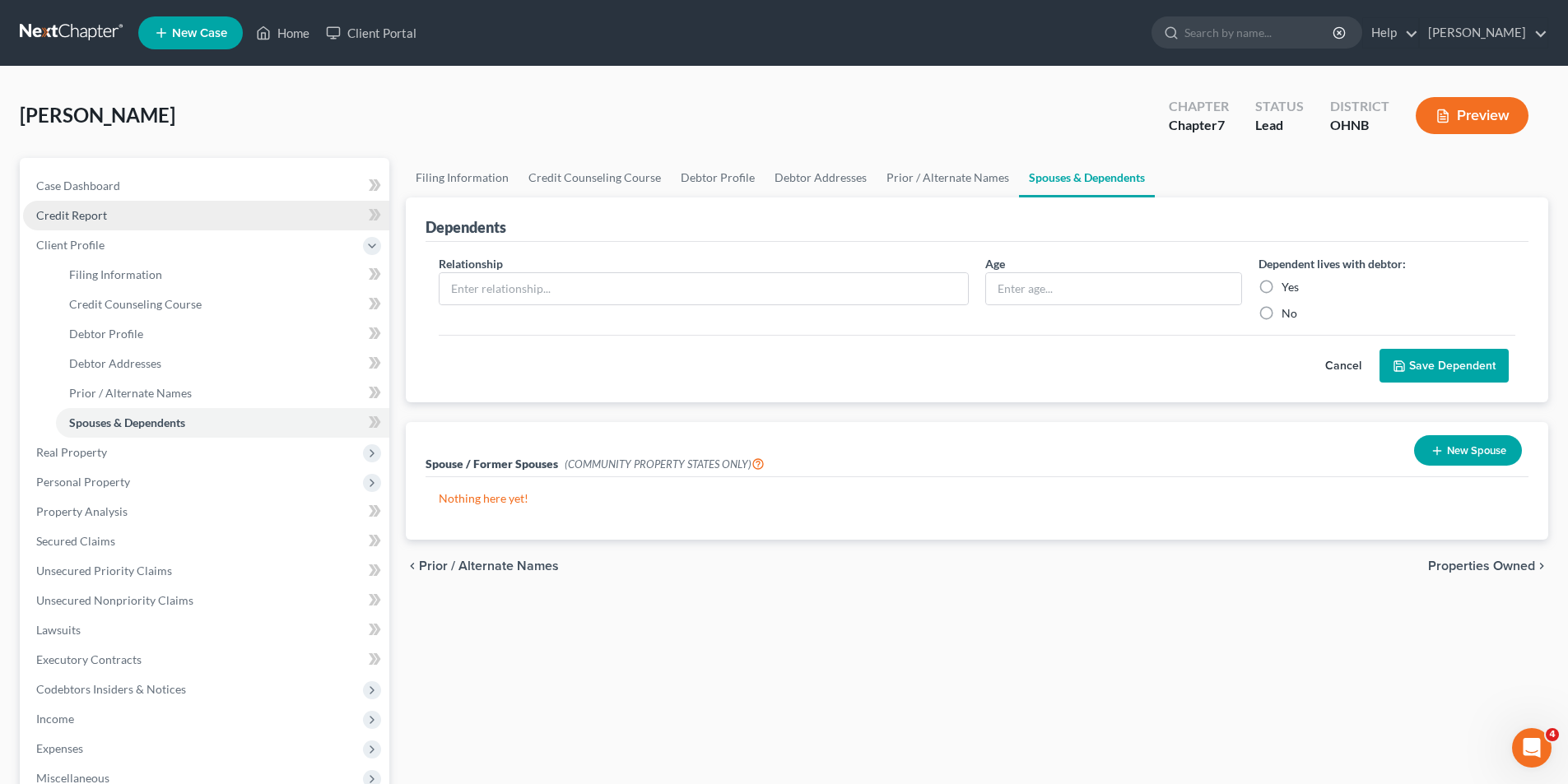
click at [99, 211] on span "Credit Report" at bounding box center [71, 215] width 71 height 14
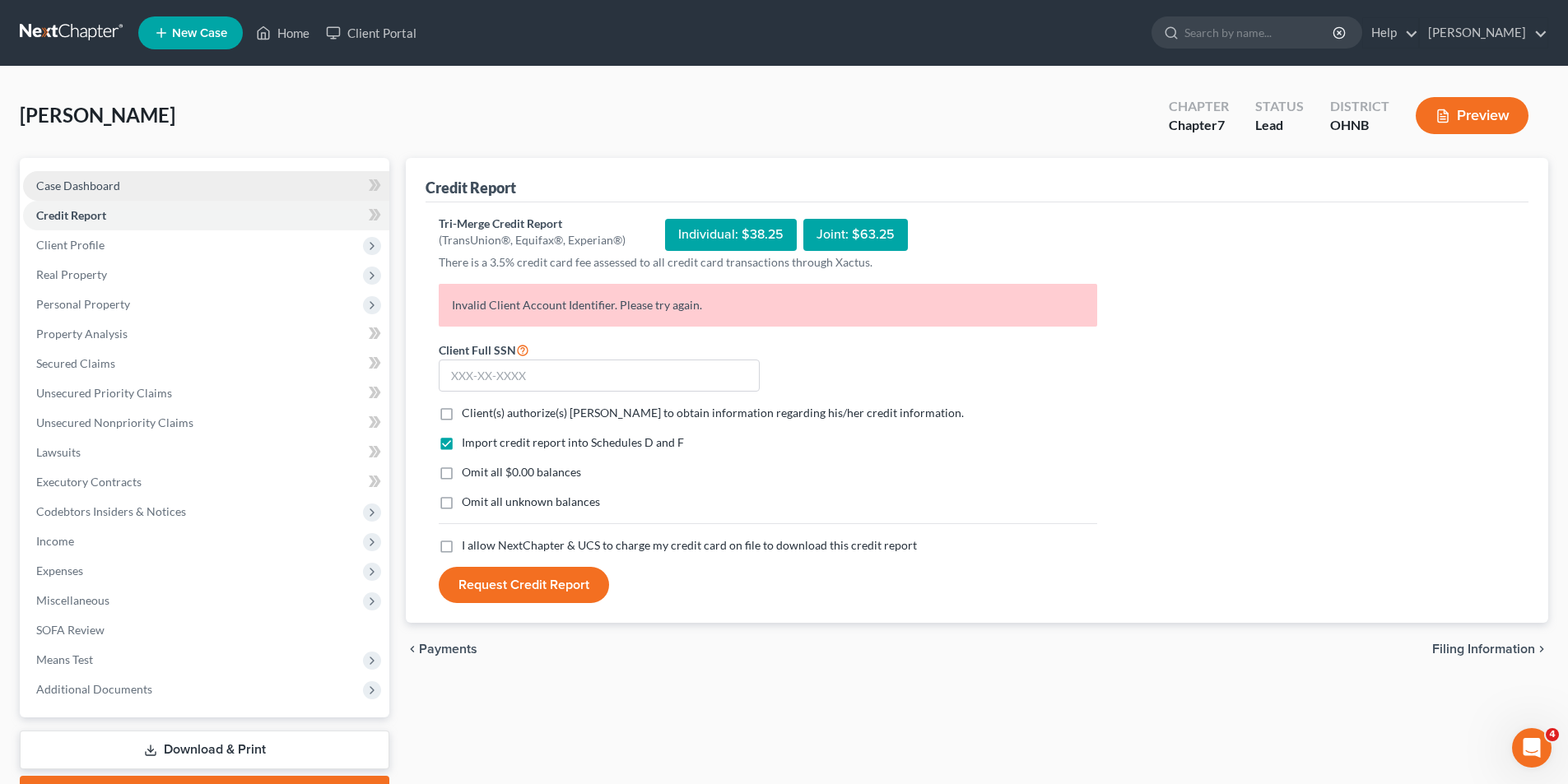
click at [139, 179] on link "Case Dashboard" at bounding box center [205, 186] width 366 height 30
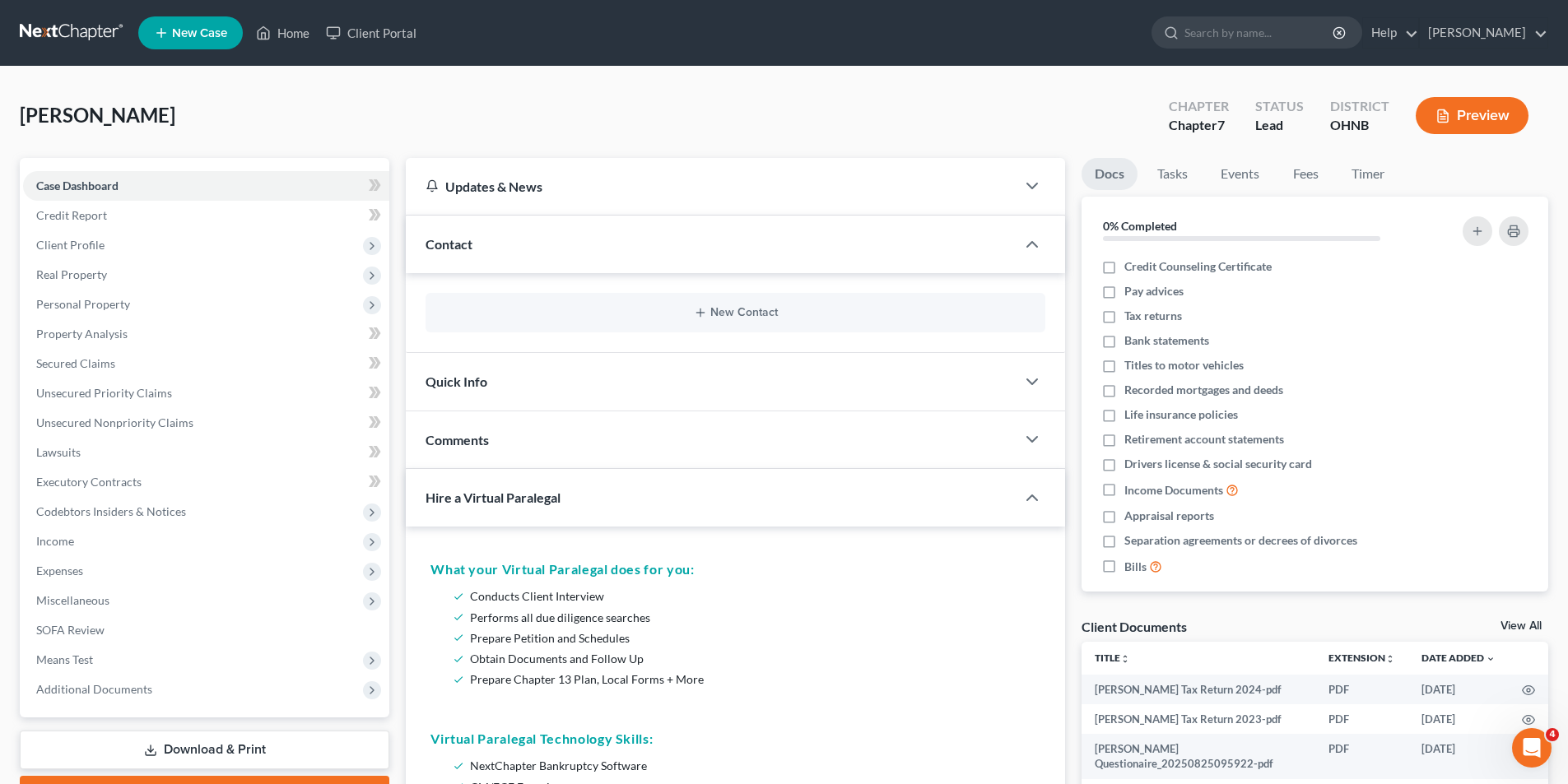
click at [603, 388] on div "Quick Info" at bounding box center [711, 381] width 609 height 57
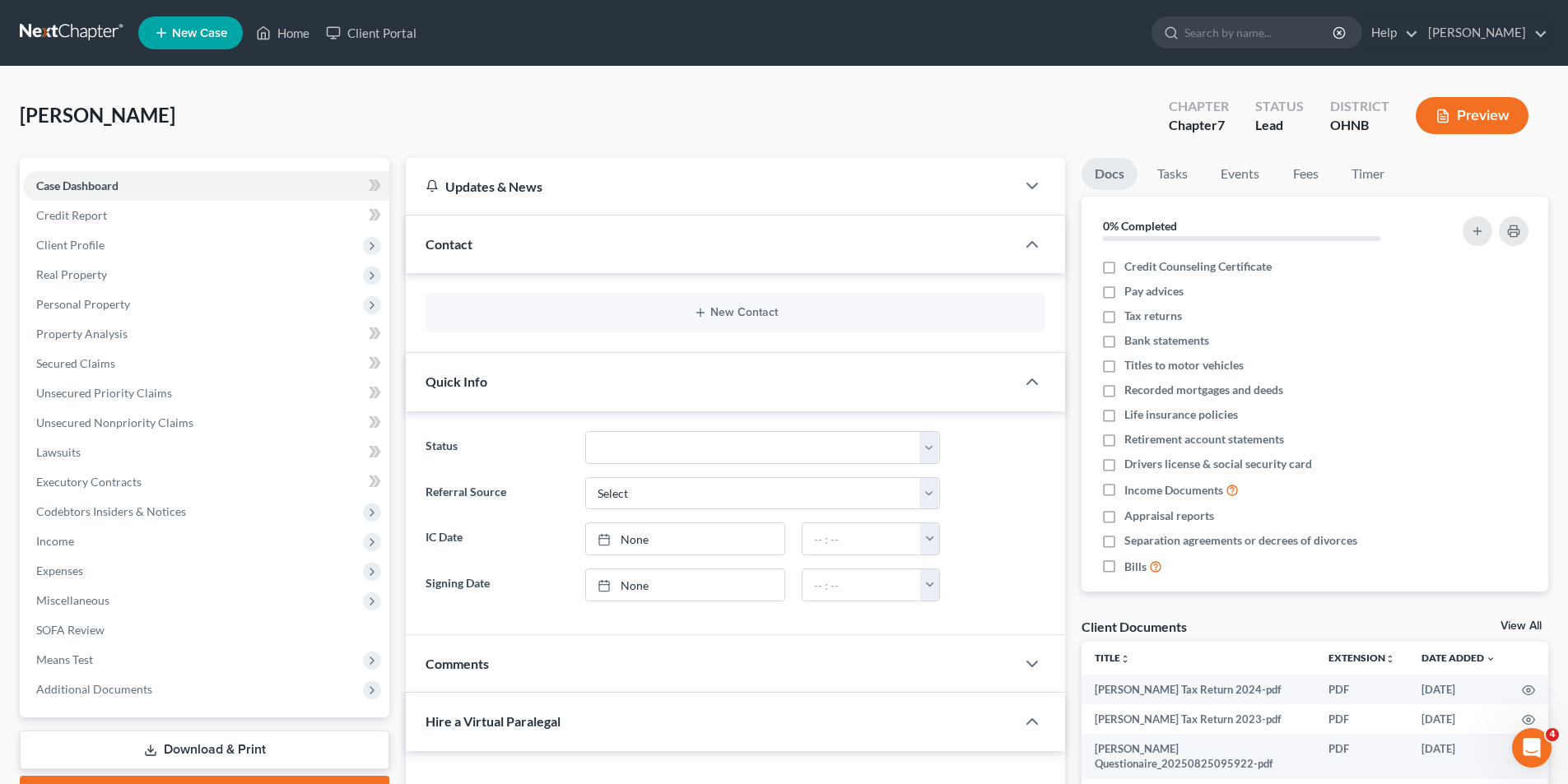
click at [603, 388] on div "Quick Info" at bounding box center [711, 381] width 609 height 57
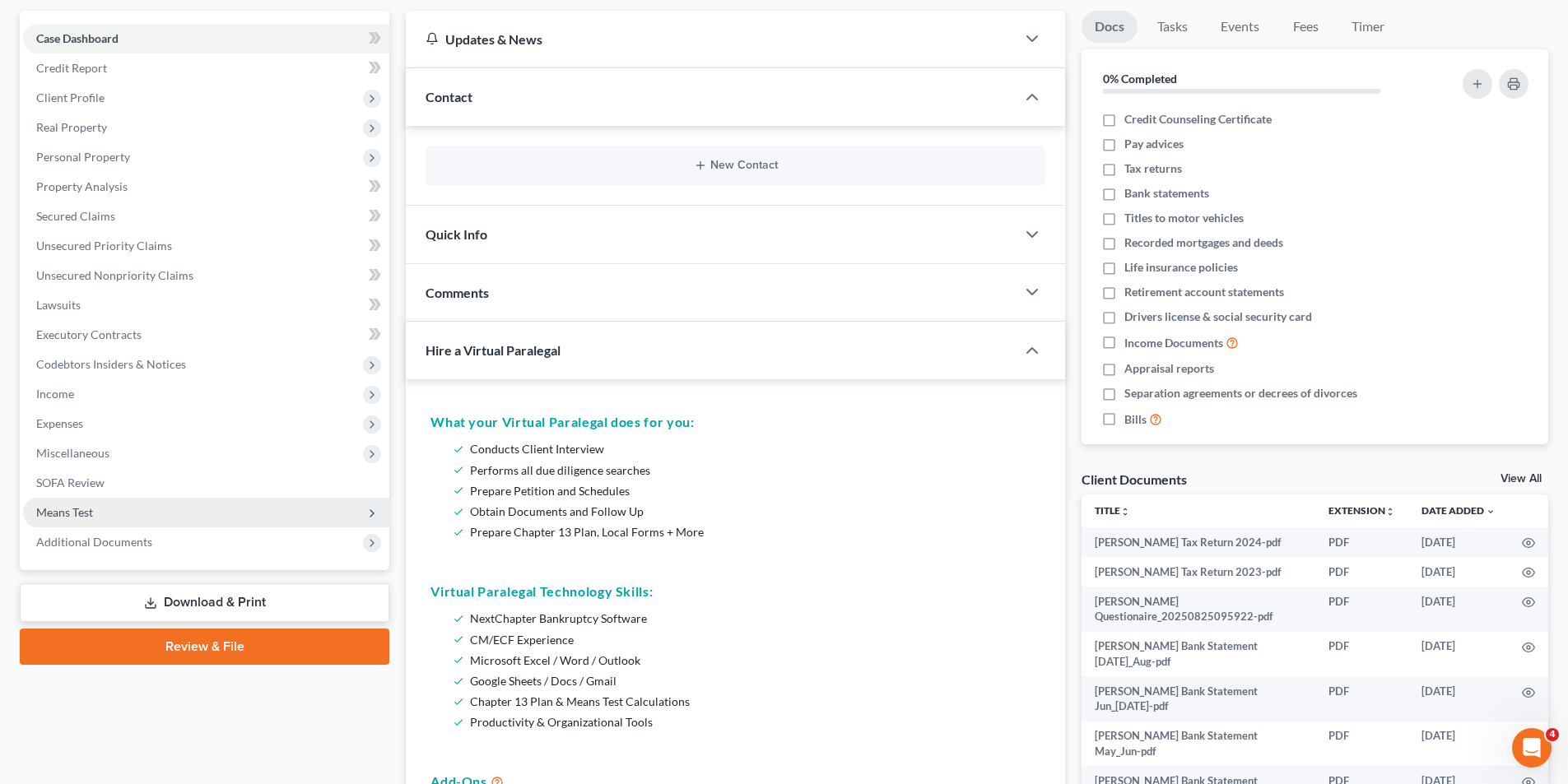
scroll to position [165, 0]
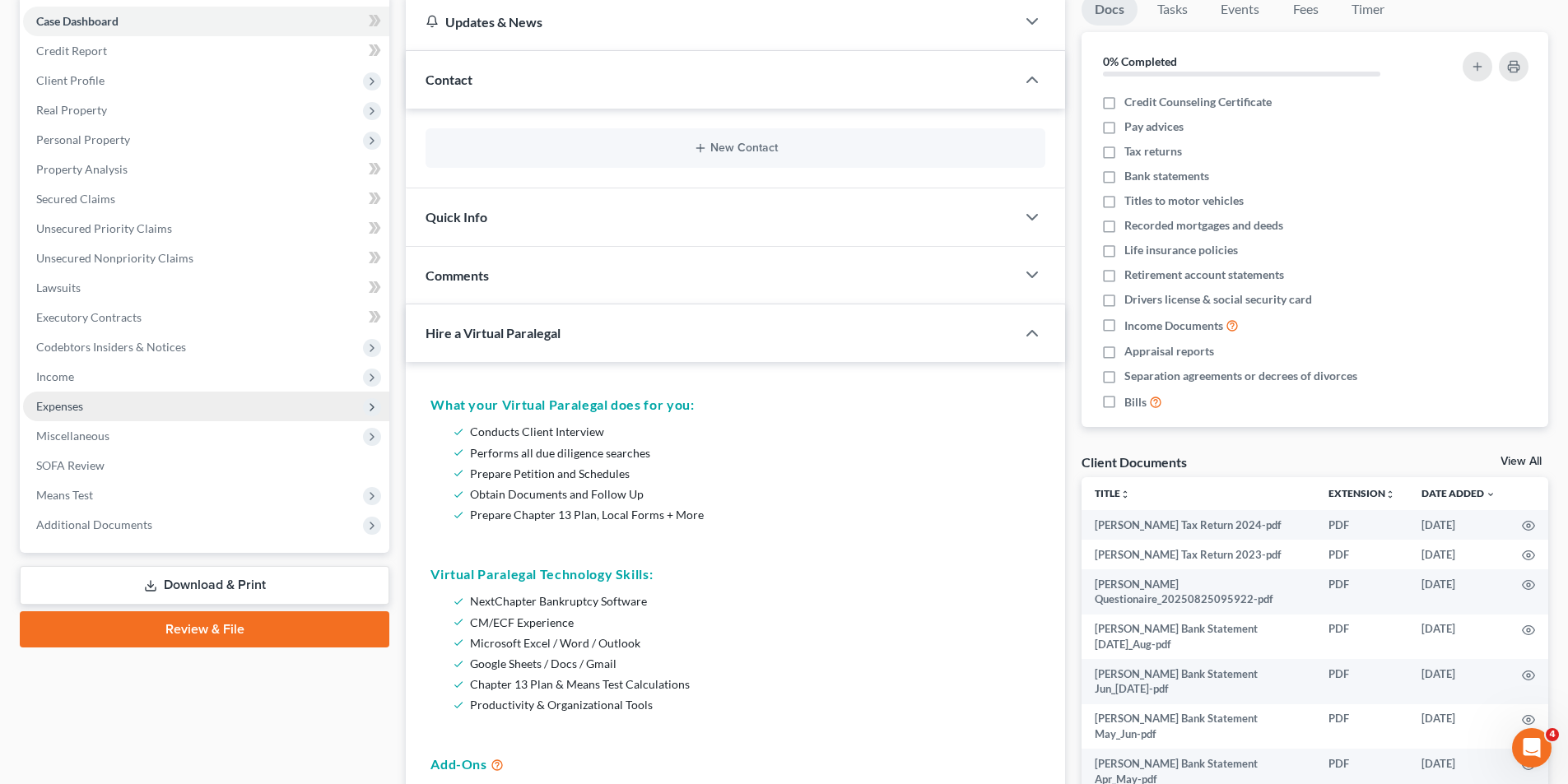
click at [136, 392] on span "Expenses" at bounding box center [205, 407] width 366 height 30
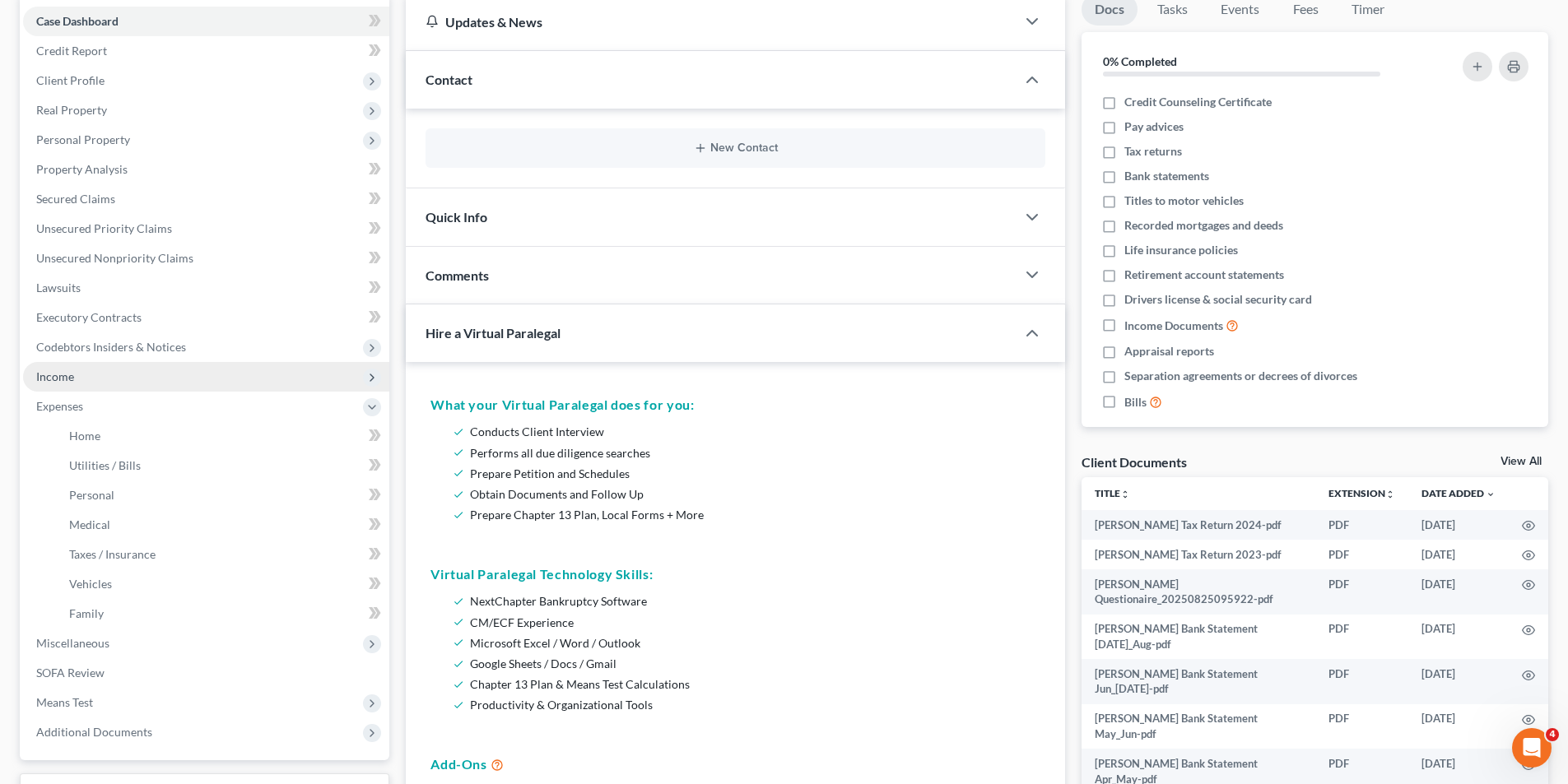
click at [137, 383] on span "Income" at bounding box center [205, 377] width 366 height 30
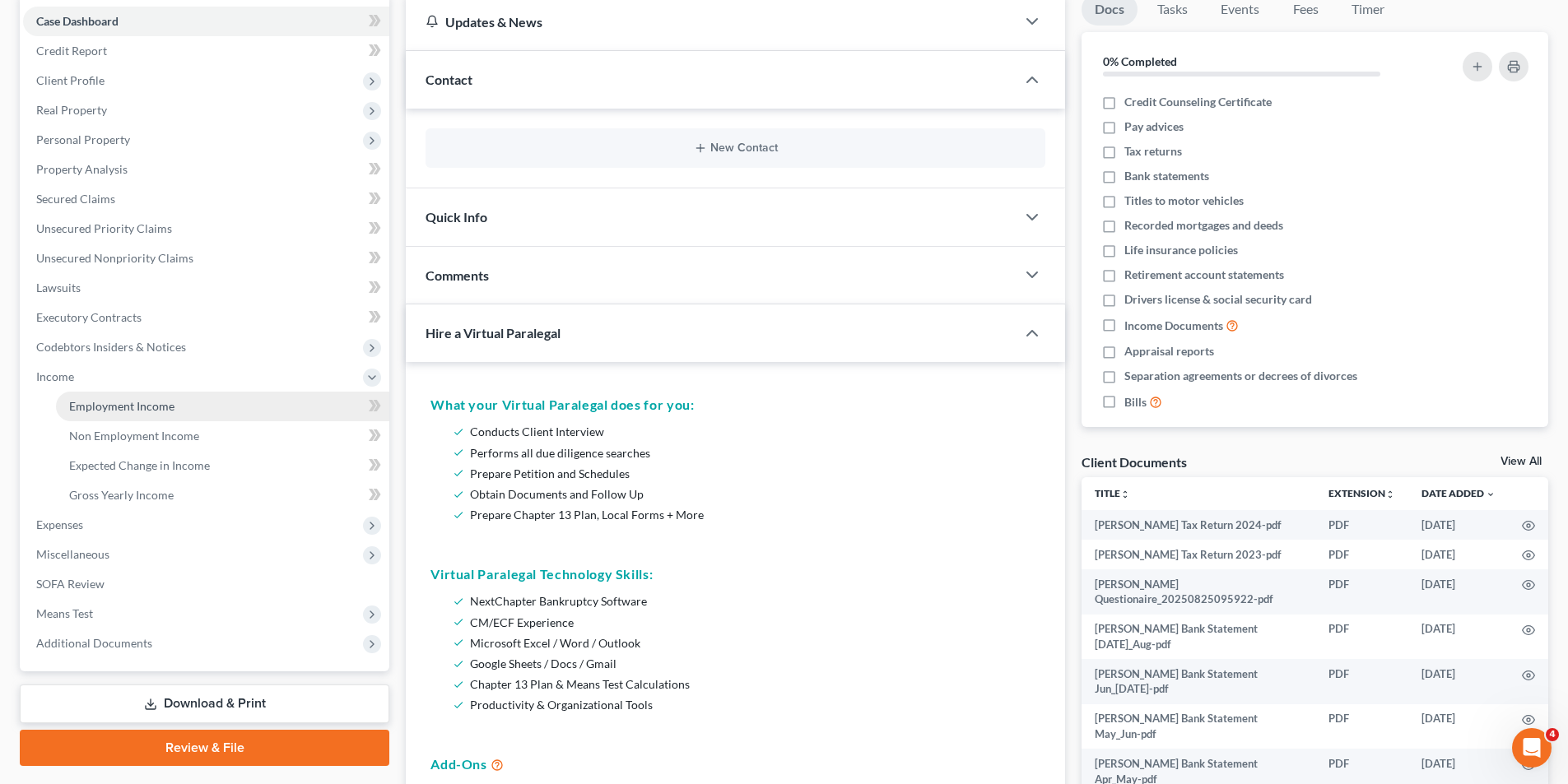
click at [274, 401] on link "Employment Income" at bounding box center [223, 407] width 334 height 30
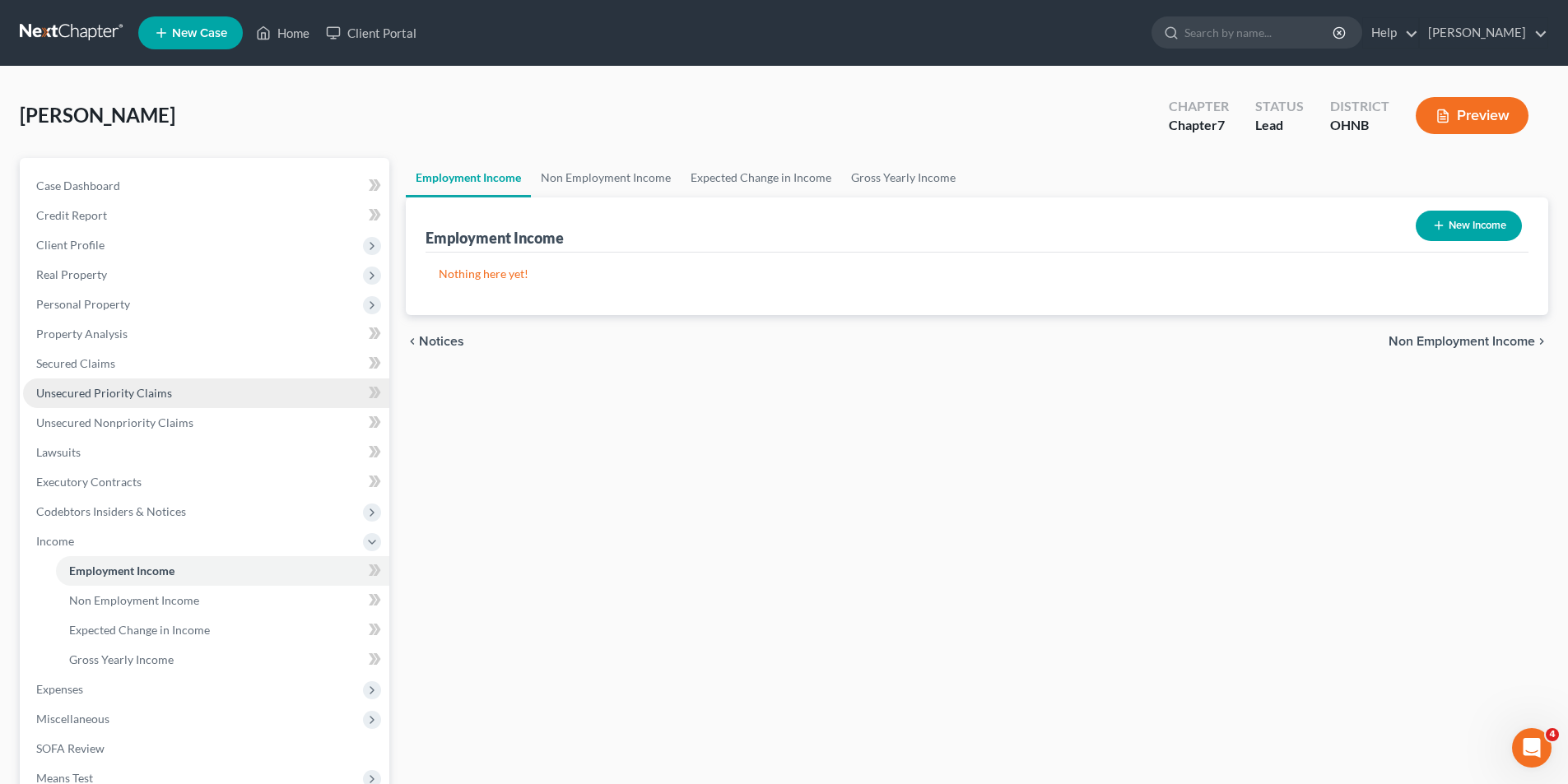
click at [110, 392] on span "Unsecured Priority Claims" at bounding box center [104, 393] width 136 height 14
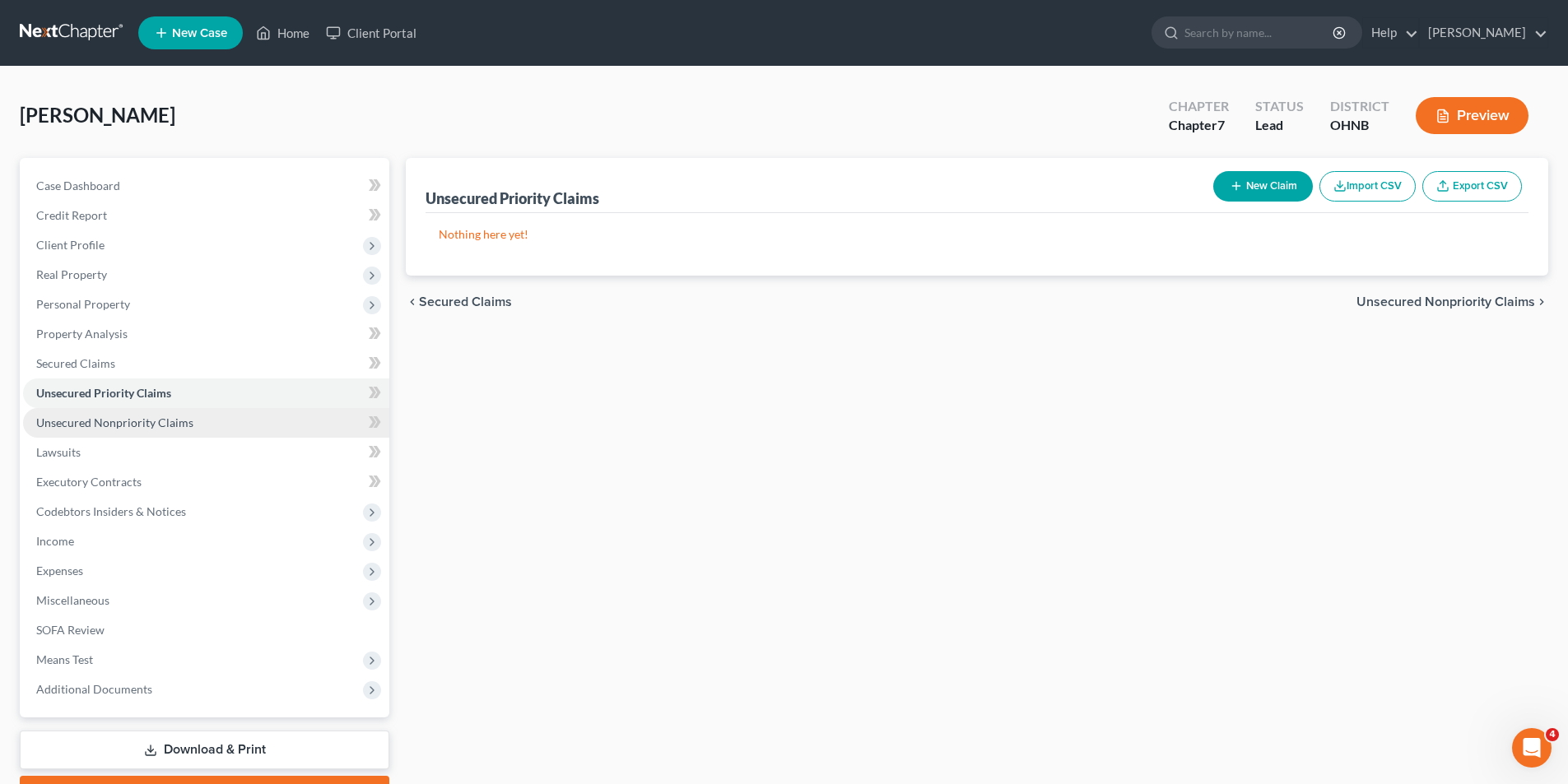
click at [106, 424] on span "Unsecured Nonpriority Claims" at bounding box center [114, 423] width 157 height 14
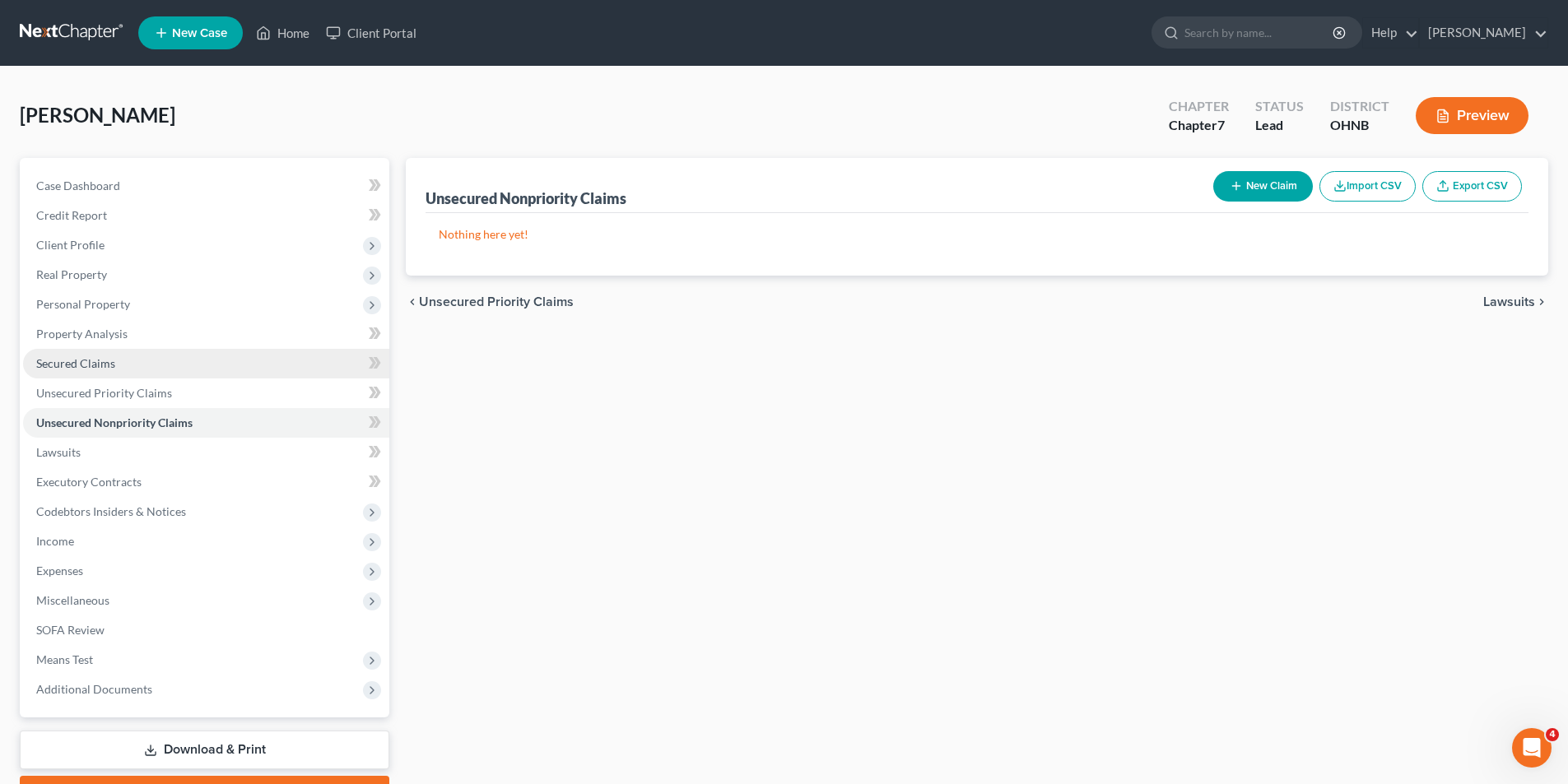
click at [107, 356] on span "Secured Claims" at bounding box center [75, 363] width 79 height 14
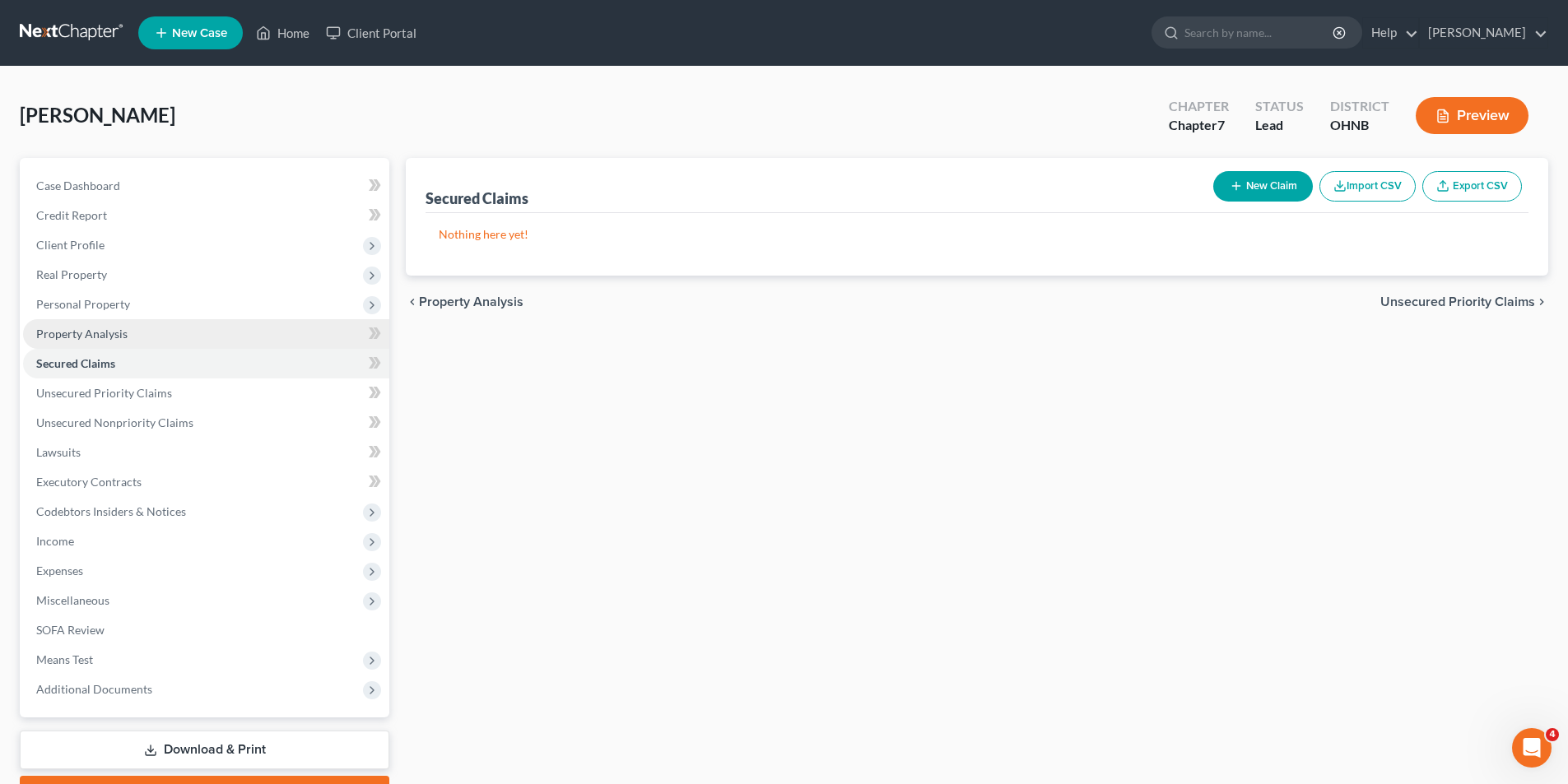
click at [112, 331] on span "Property Analysis" at bounding box center [81, 334] width 92 height 14
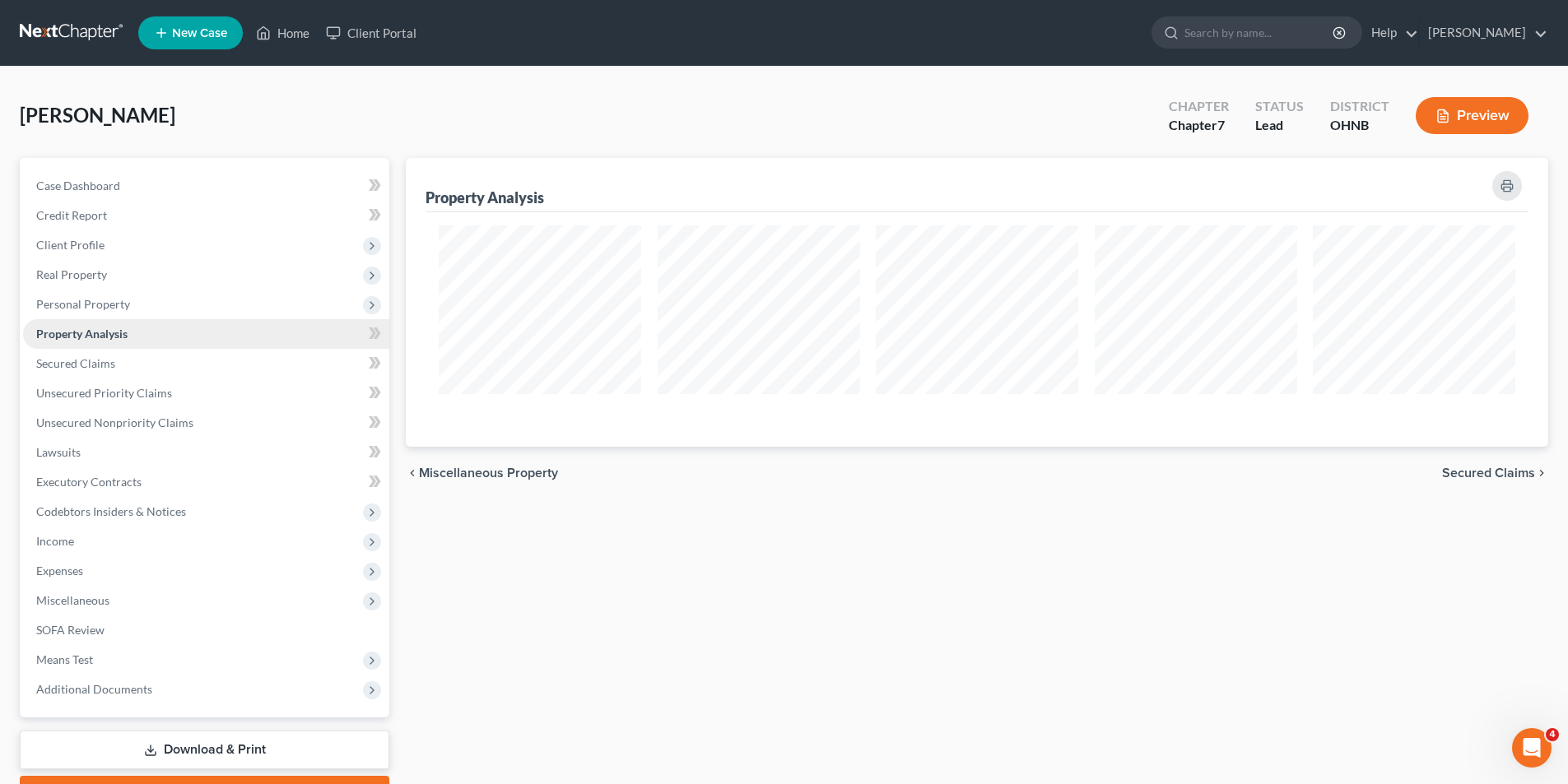
scroll to position [289, 1142]
click at [115, 312] on span "Personal Property" at bounding box center [205, 305] width 366 height 30
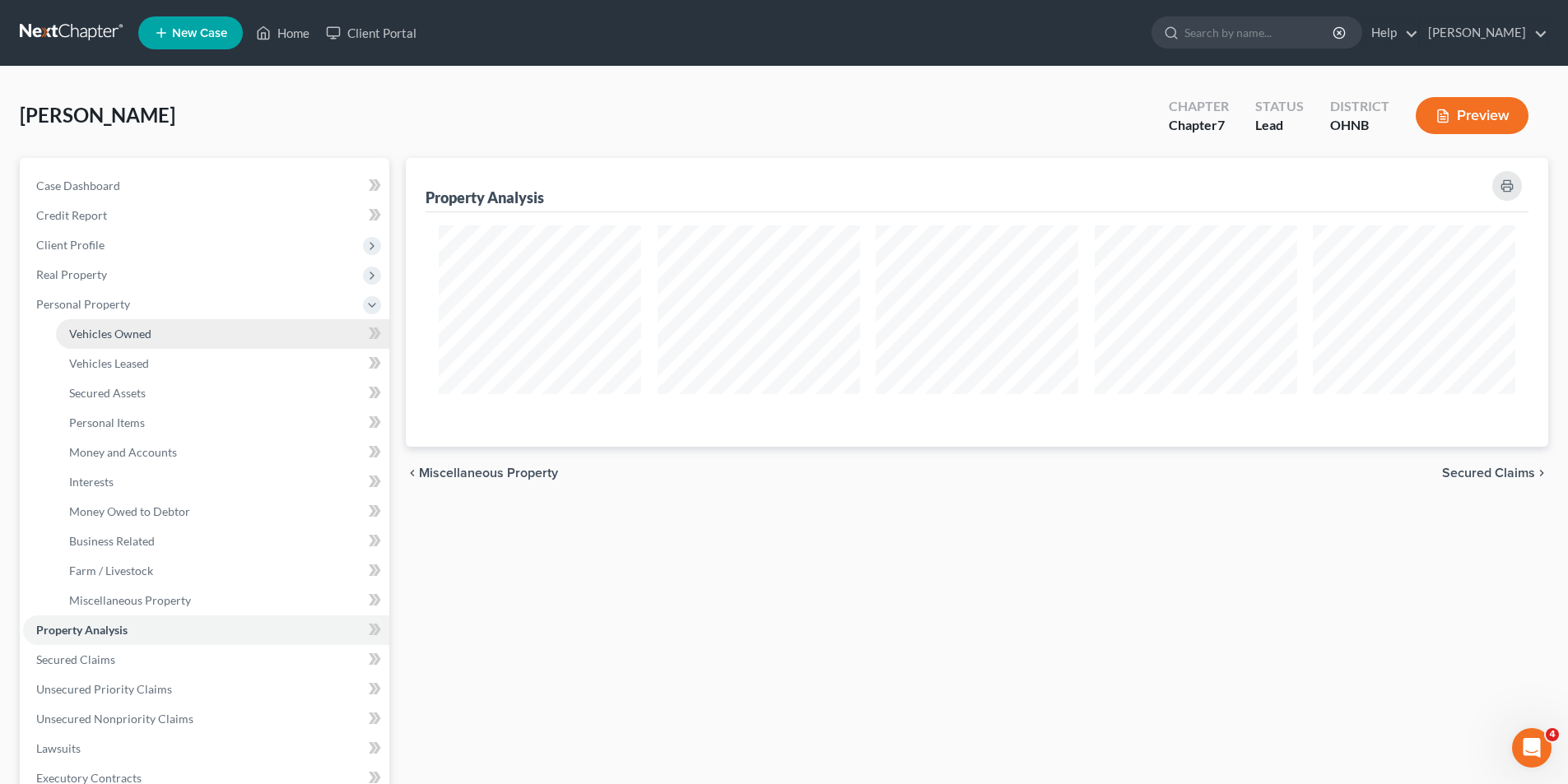
click at [105, 336] on span "Vehicles Owned" at bounding box center [110, 334] width 82 height 14
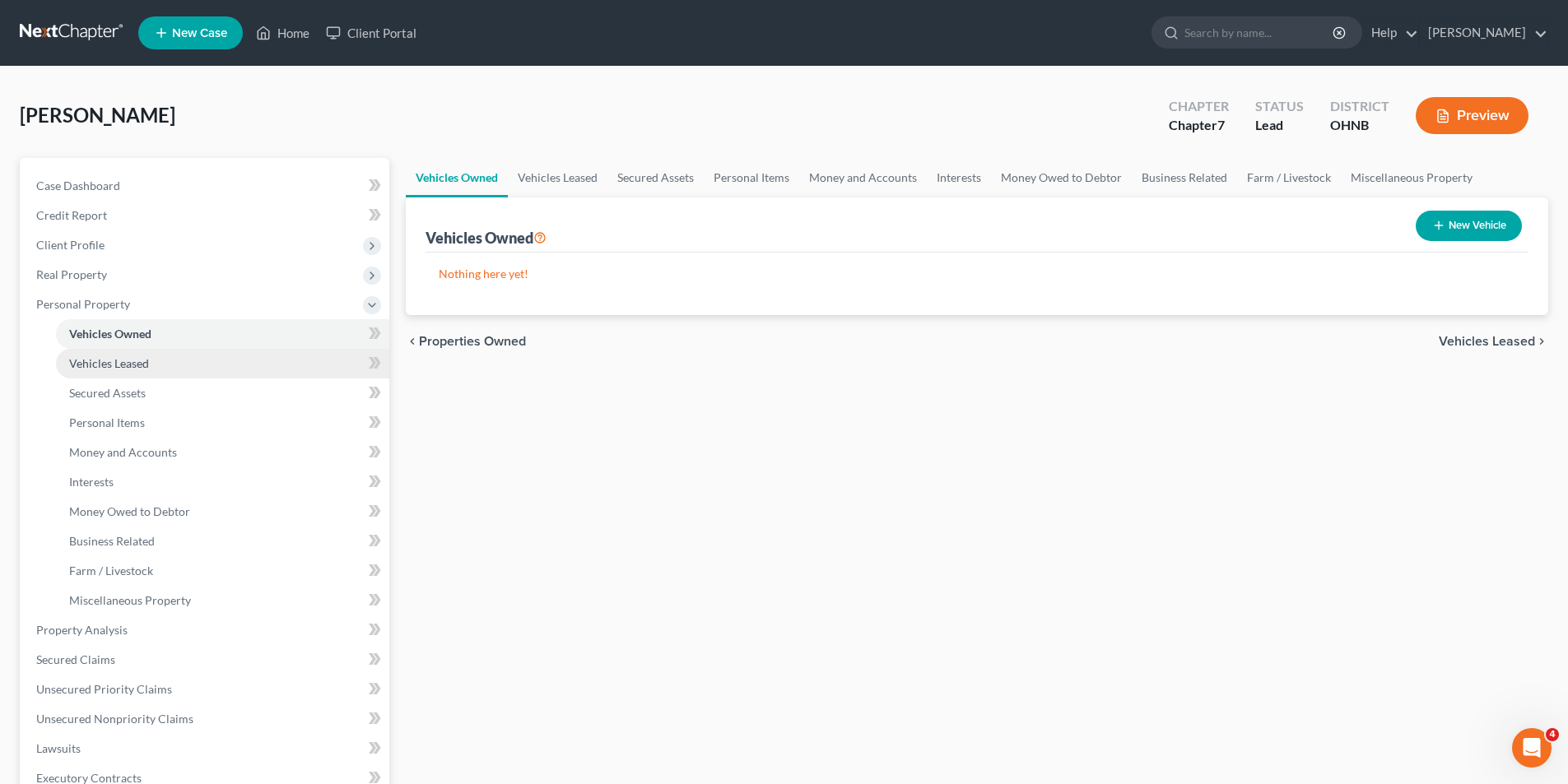
click at [105, 359] on span "Vehicles Leased" at bounding box center [108, 363] width 79 height 14
click at [114, 335] on span "Vehicles Owned" at bounding box center [110, 334] width 82 height 14
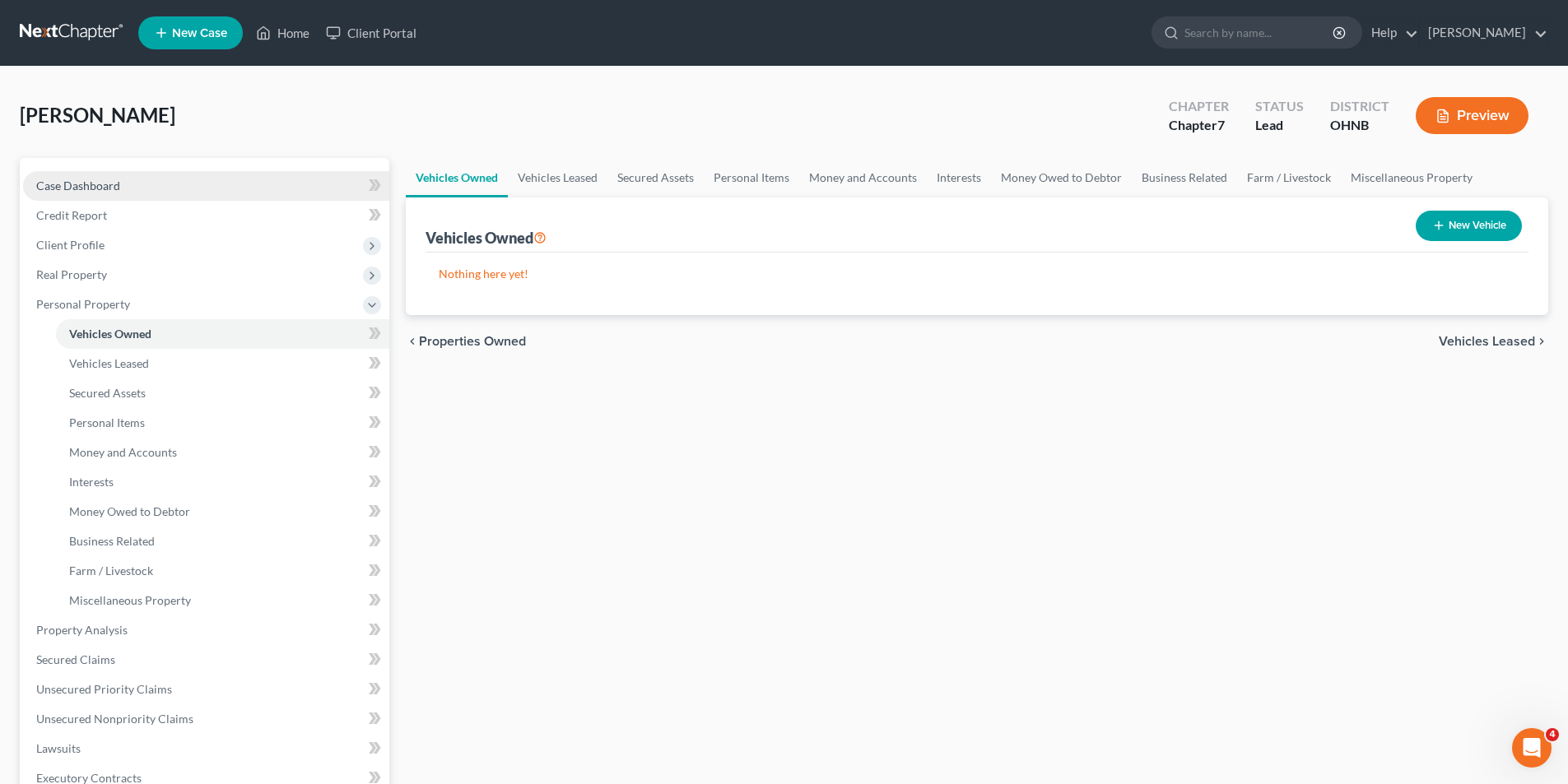
click at [79, 187] on span "Case Dashboard" at bounding box center [78, 186] width 84 height 14
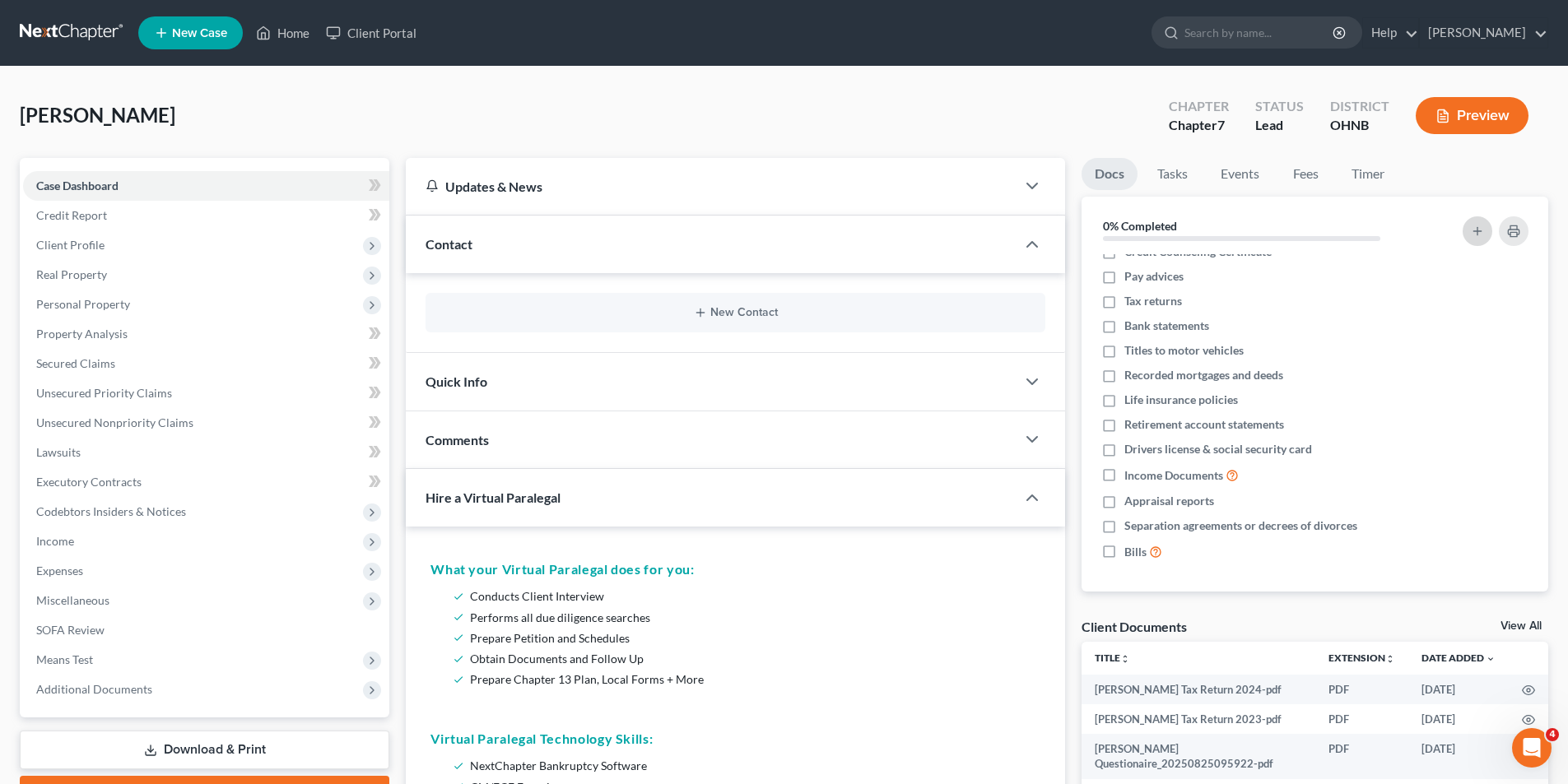
click at [1481, 231] on line "button" at bounding box center [1476, 231] width 7 height 0
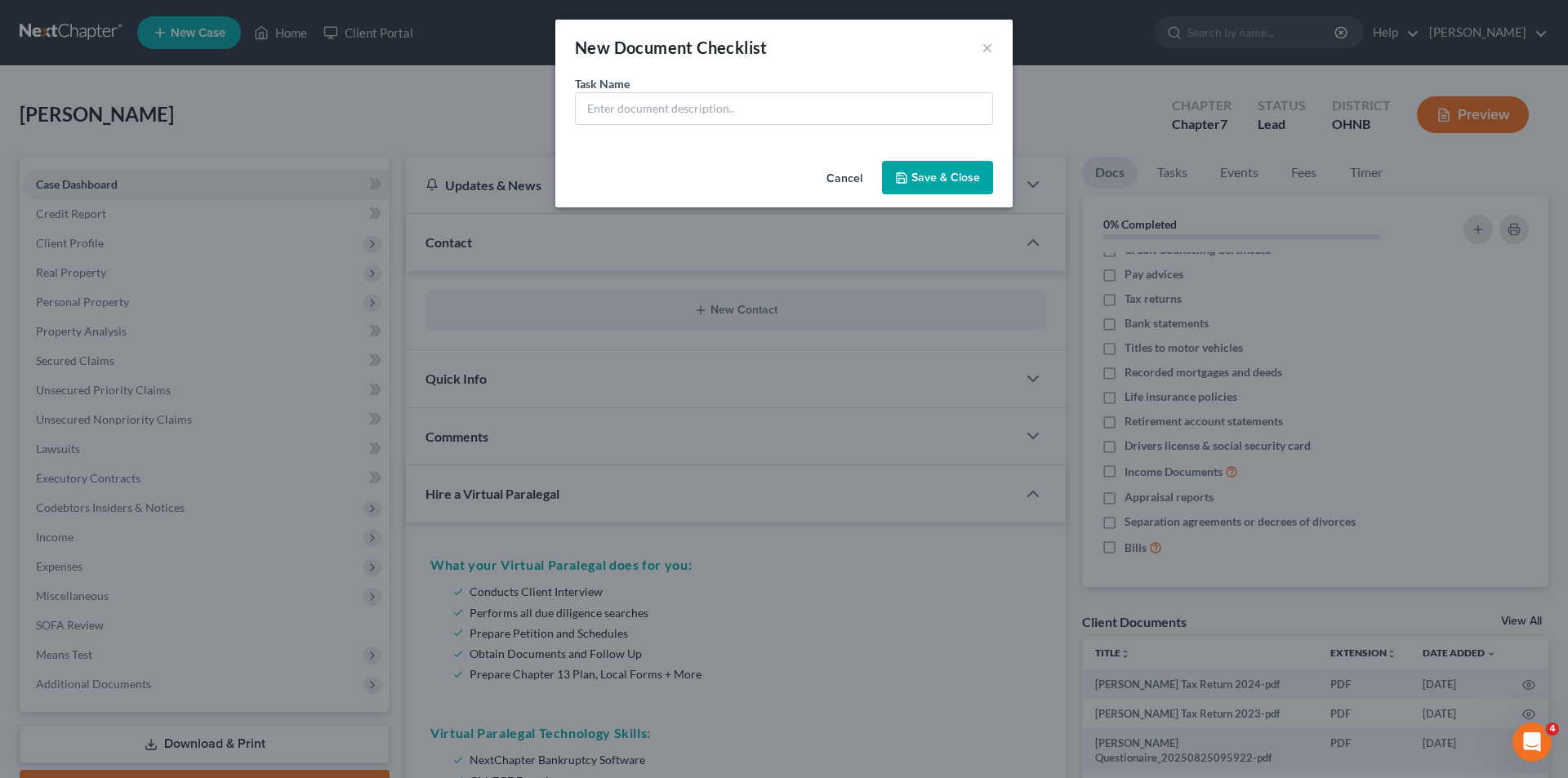
click at [979, 50] on div "New Document Checklist ×" at bounding box center [784, 48] width 457 height 55
click at [987, 47] on button "×" at bounding box center [987, 47] width 11 height 20
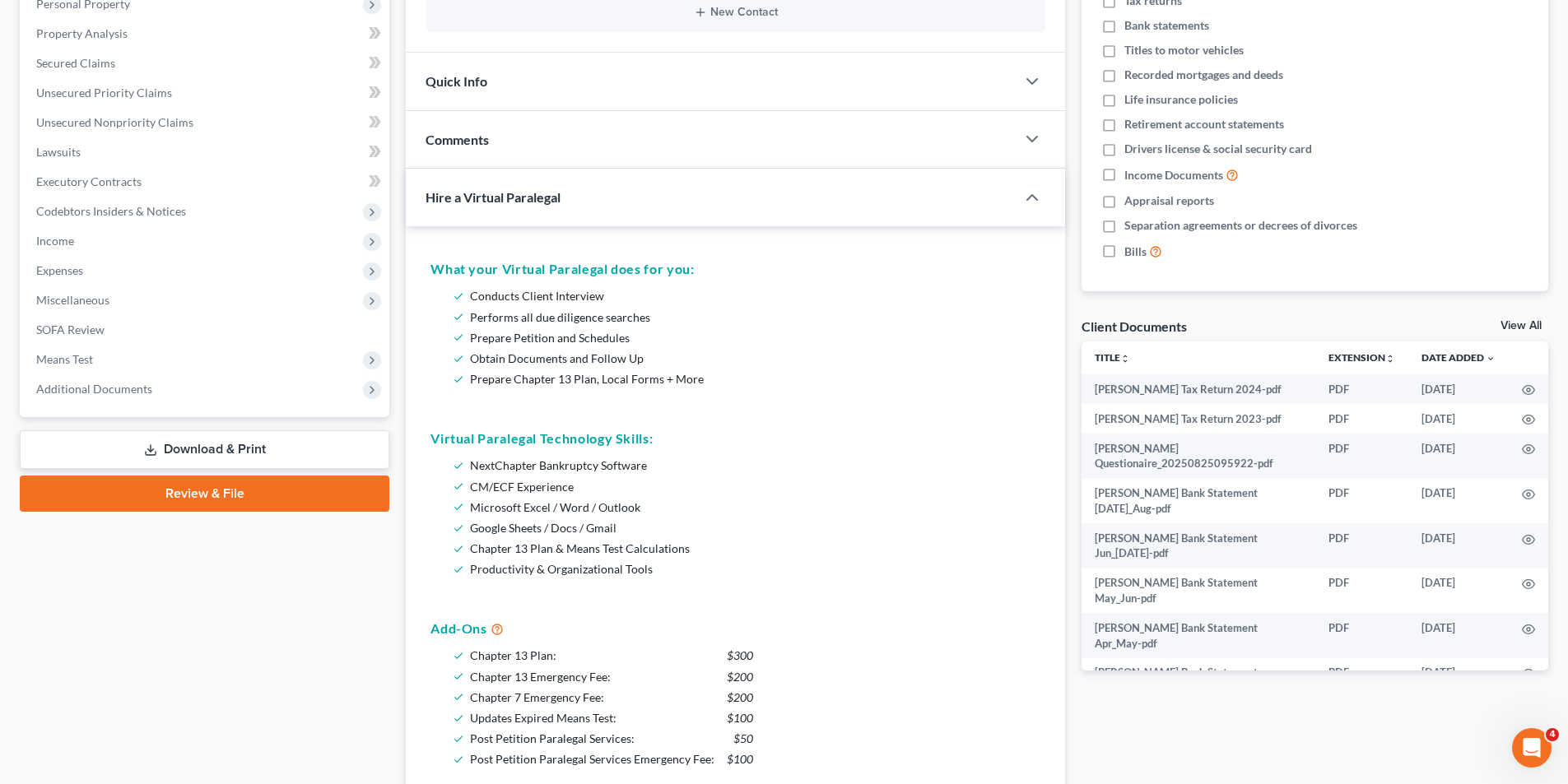
scroll to position [329, 0]
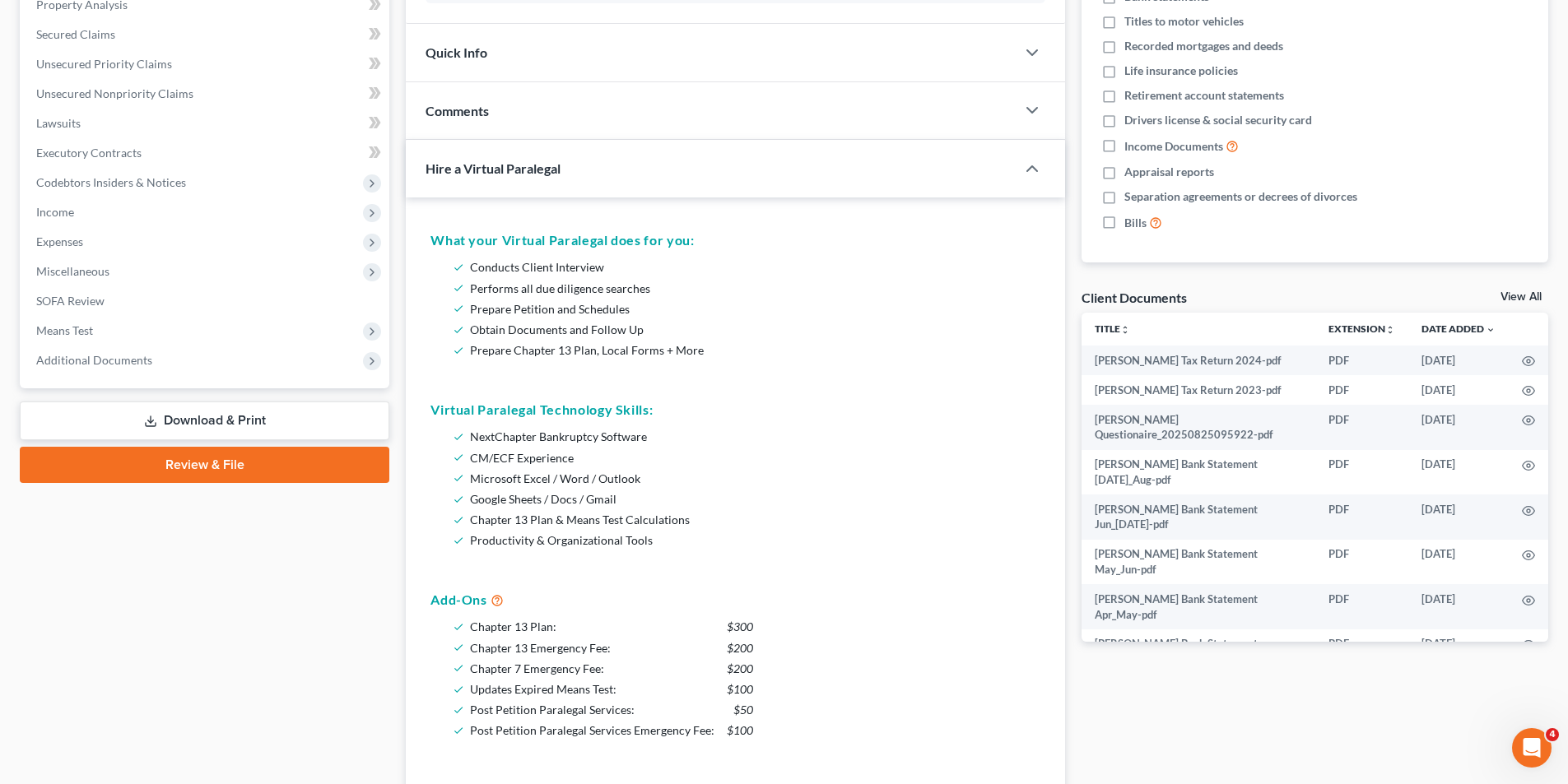
click at [1505, 296] on link "View All" at bounding box center [1520, 297] width 41 height 11
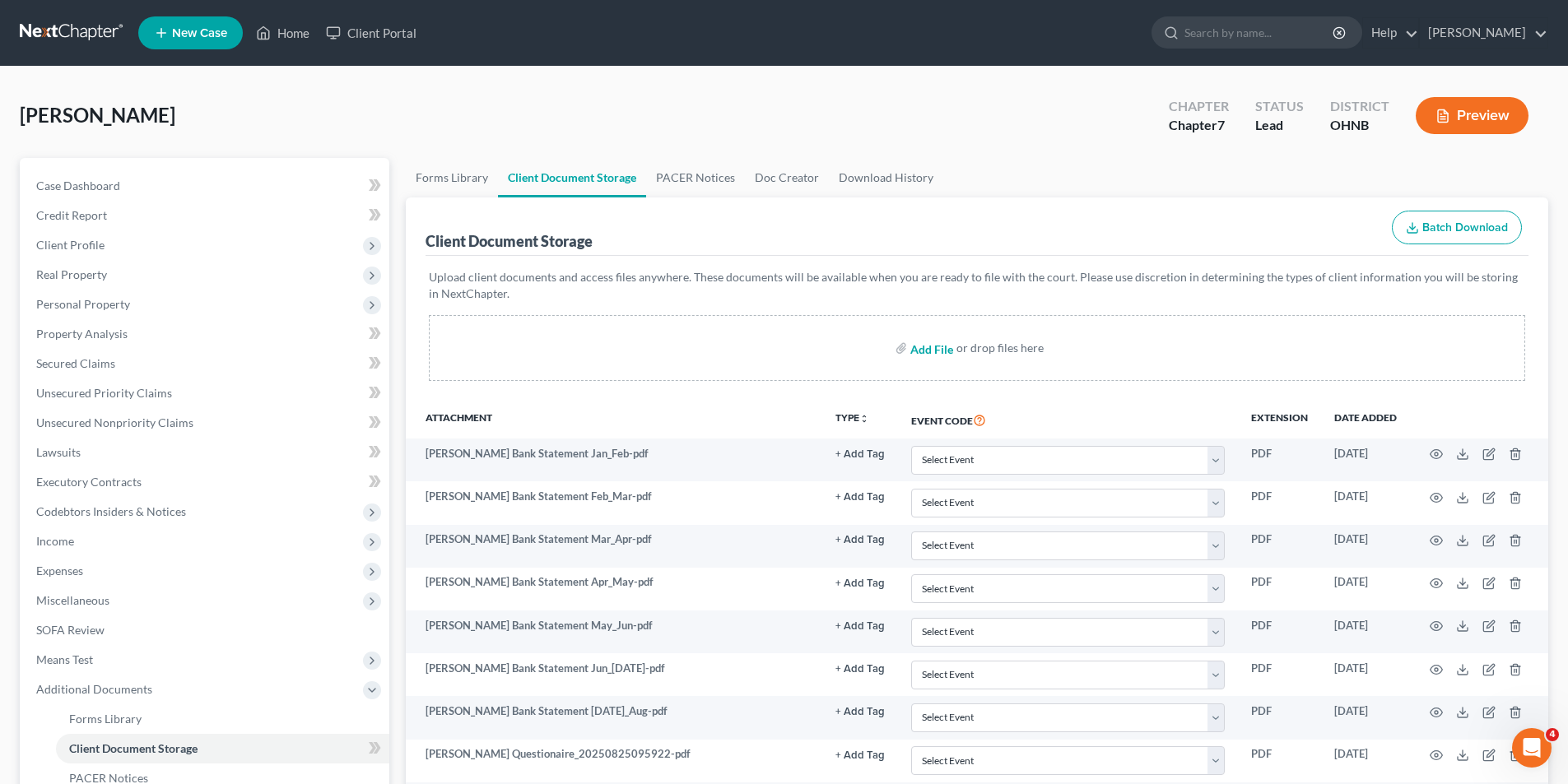
drag, startPoint x: 967, startPoint y: 356, endPoint x: 940, endPoint y: 356, distance: 27.0
click at [963, 356] on div "or drop files here" at bounding box center [1000, 347] width 87 height 17
click at [926, 354] on input "file" at bounding box center [930, 348] width 39 height 30
type input "C:\fakepath\[PERSON_NAME], Certificate.pdf"
click at [934, 347] on input "file" at bounding box center [930, 348] width 39 height 30
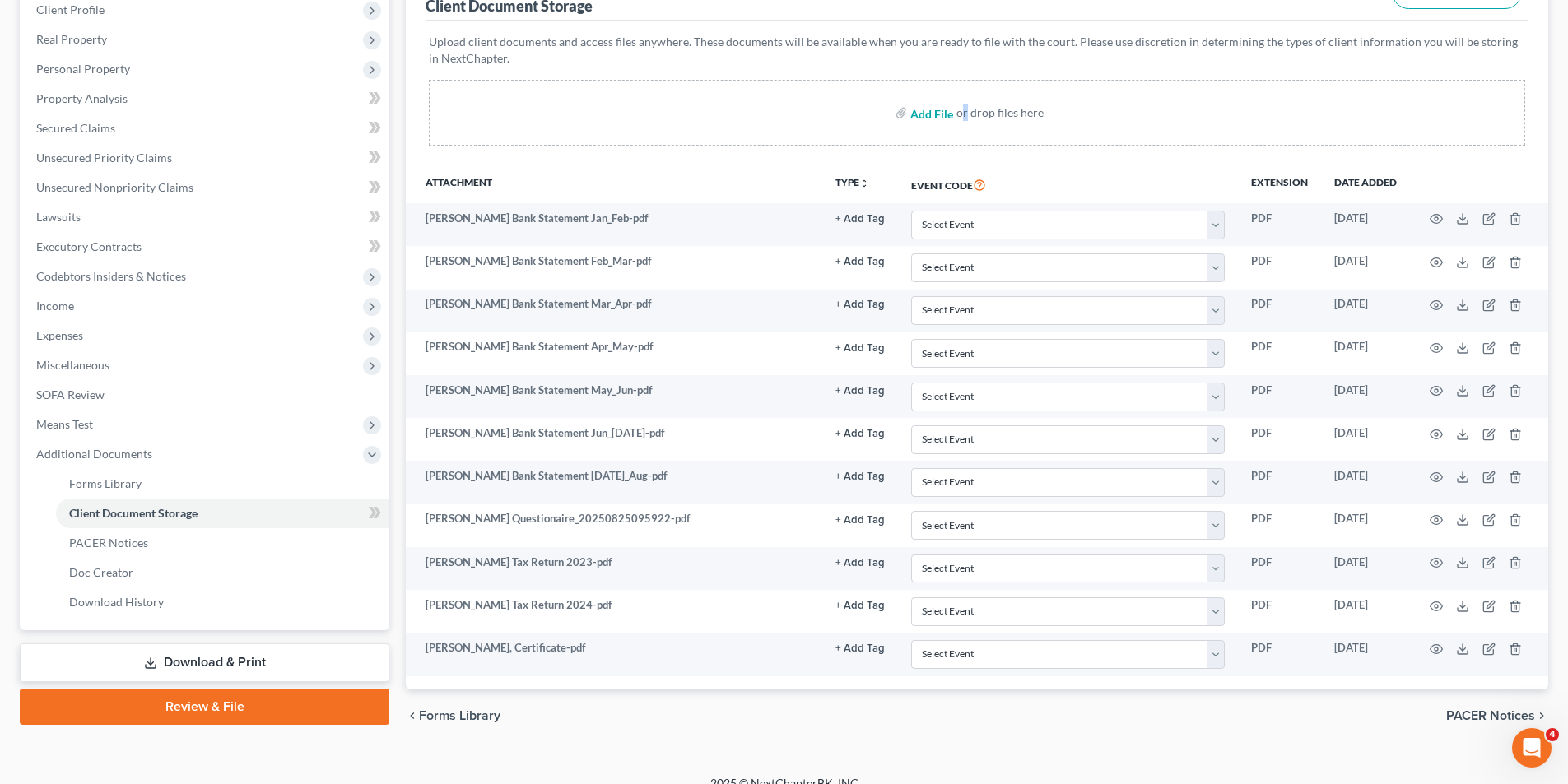
scroll to position [165, 0]
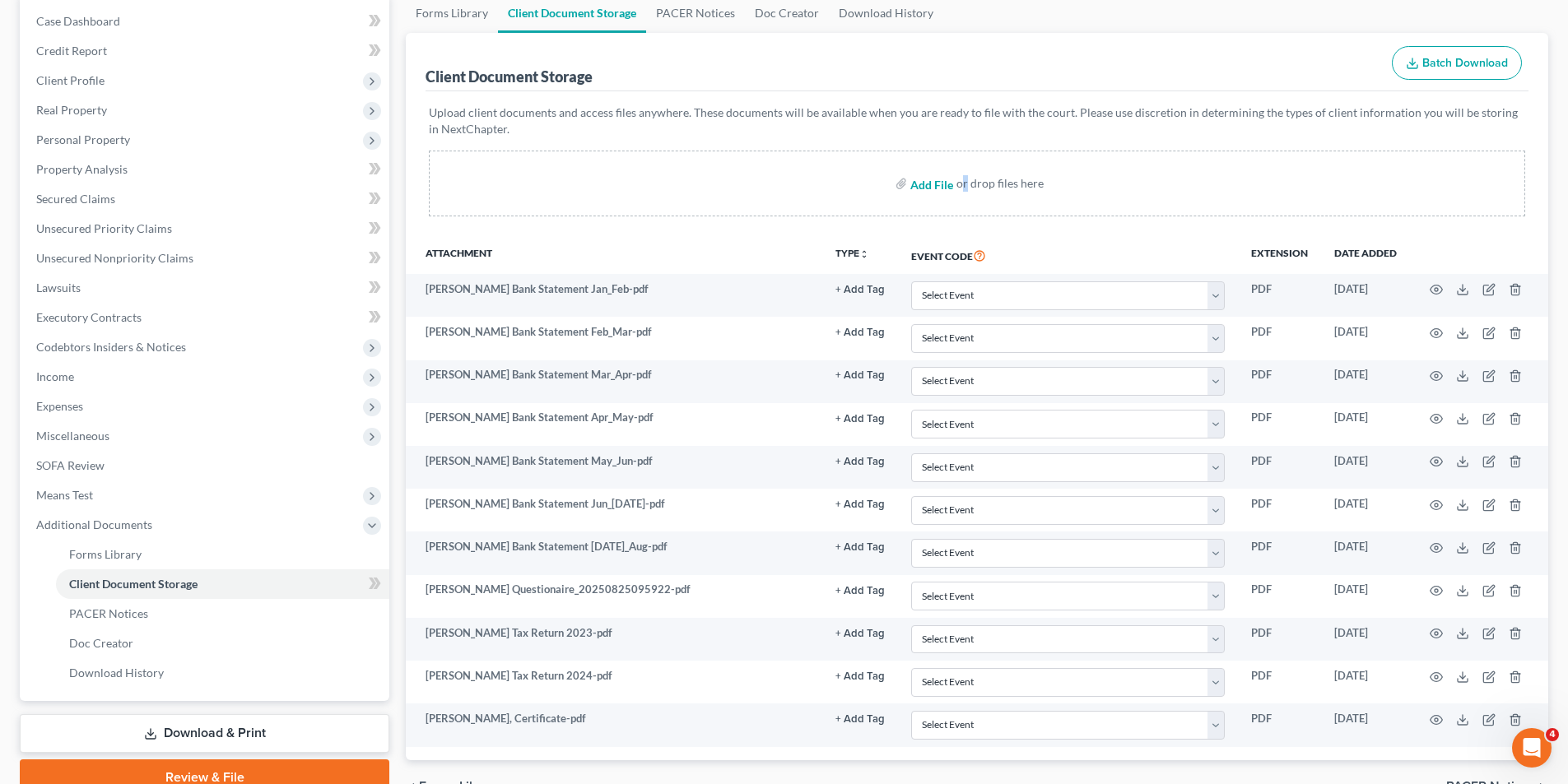
click at [932, 179] on input "file" at bounding box center [930, 183] width 39 height 30
type input "C:\fakepath\[PERSON_NAME], Certificate.pdf"
